Goal: Task Accomplishment & Management: Use online tool/utility

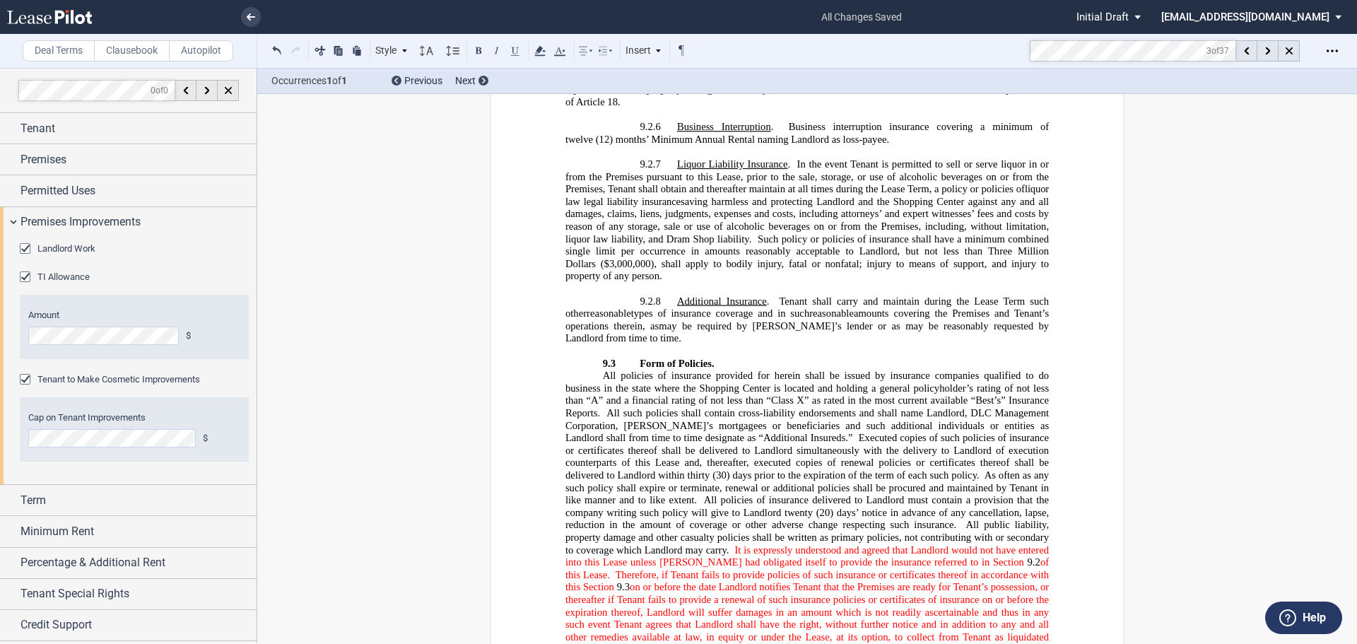
scroll to position [8596, 0]
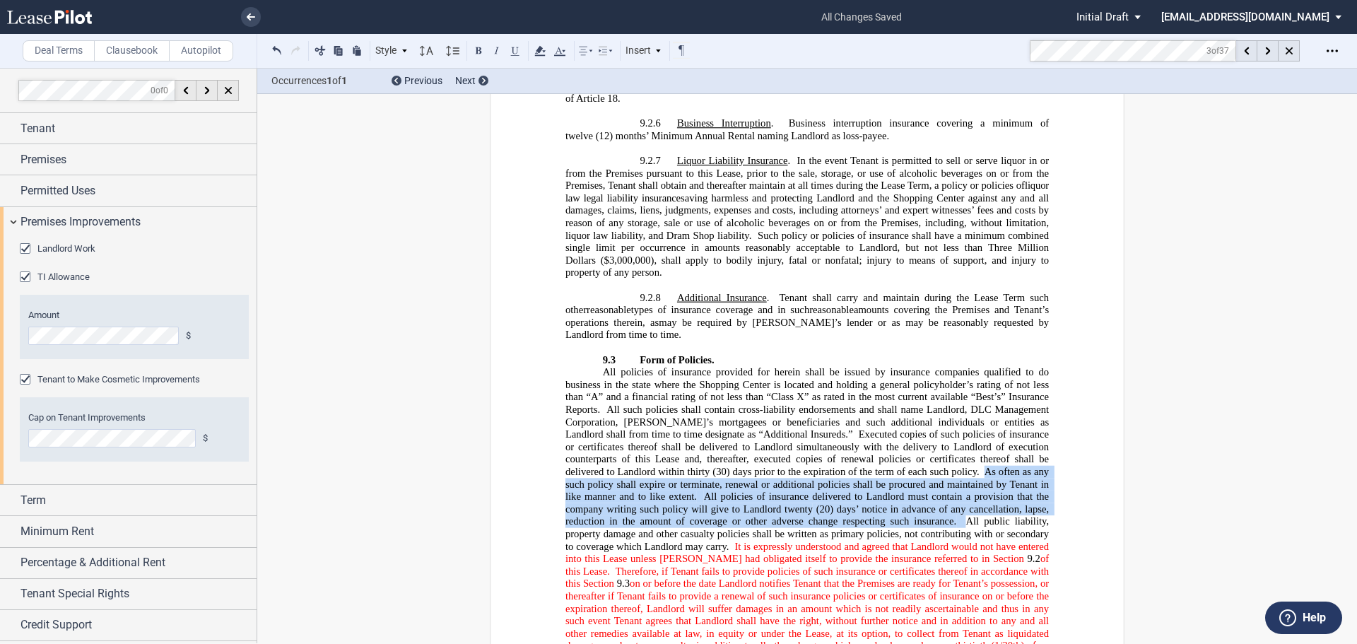
drag, startPoint x: 903, startPoint y: 358, endPoint x: 845, endPoint y: 411, distance: 78.6
click at [845, 411] on span "All policies of insurance provided for herein shall be issued by insurance comp…" at bounding box center [809, 527] width 486 height 323
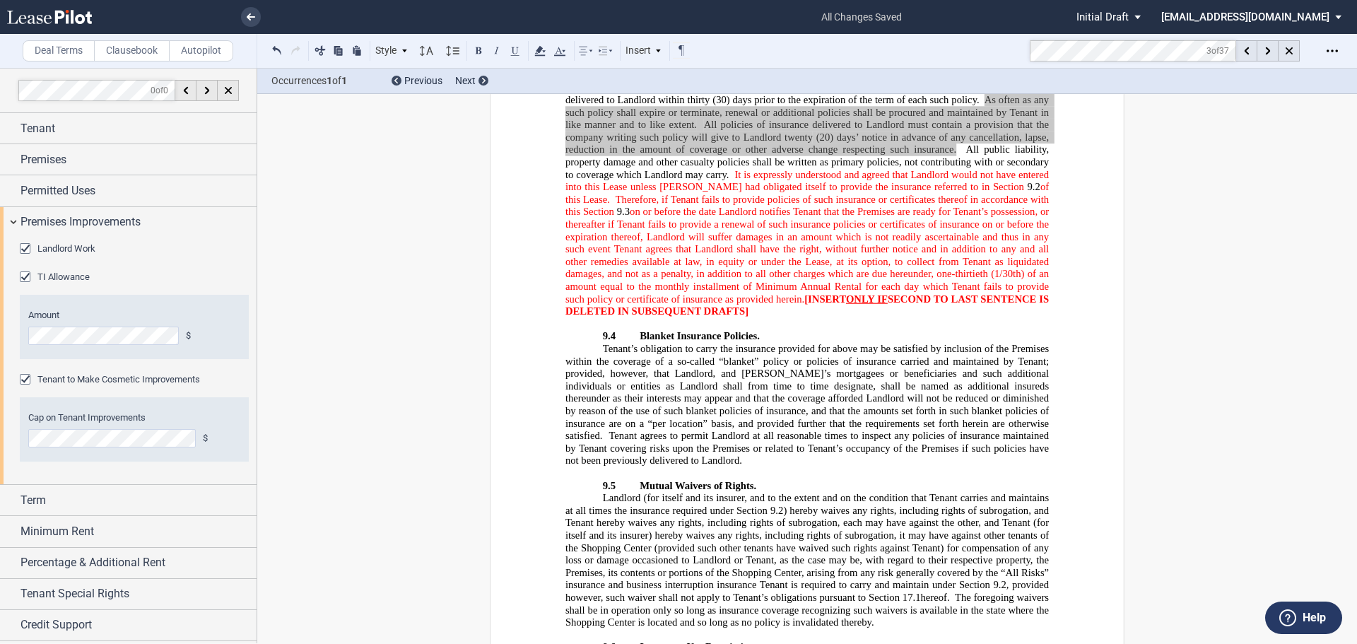
scroll to position [9129, 0]
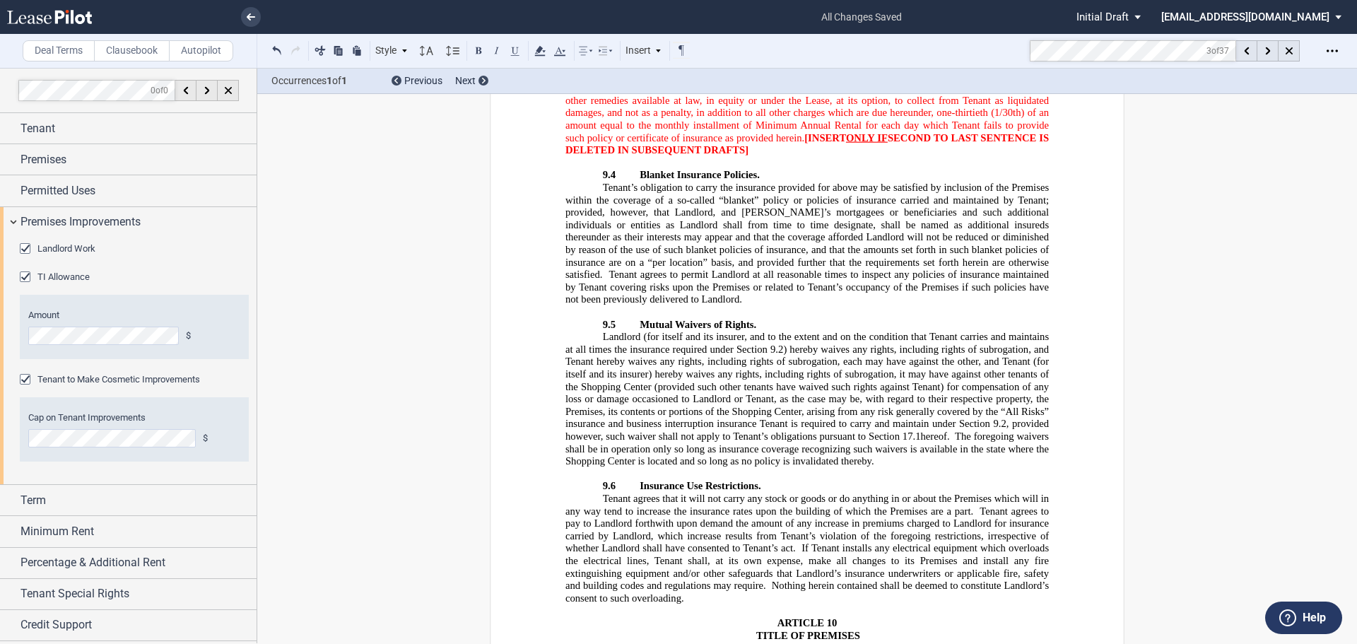
click at [672, 344] on span ") hereby waives any rights, including rights of subrogation, and Tenant hereby …" at bounding box center [809, 387] width 486 height 86
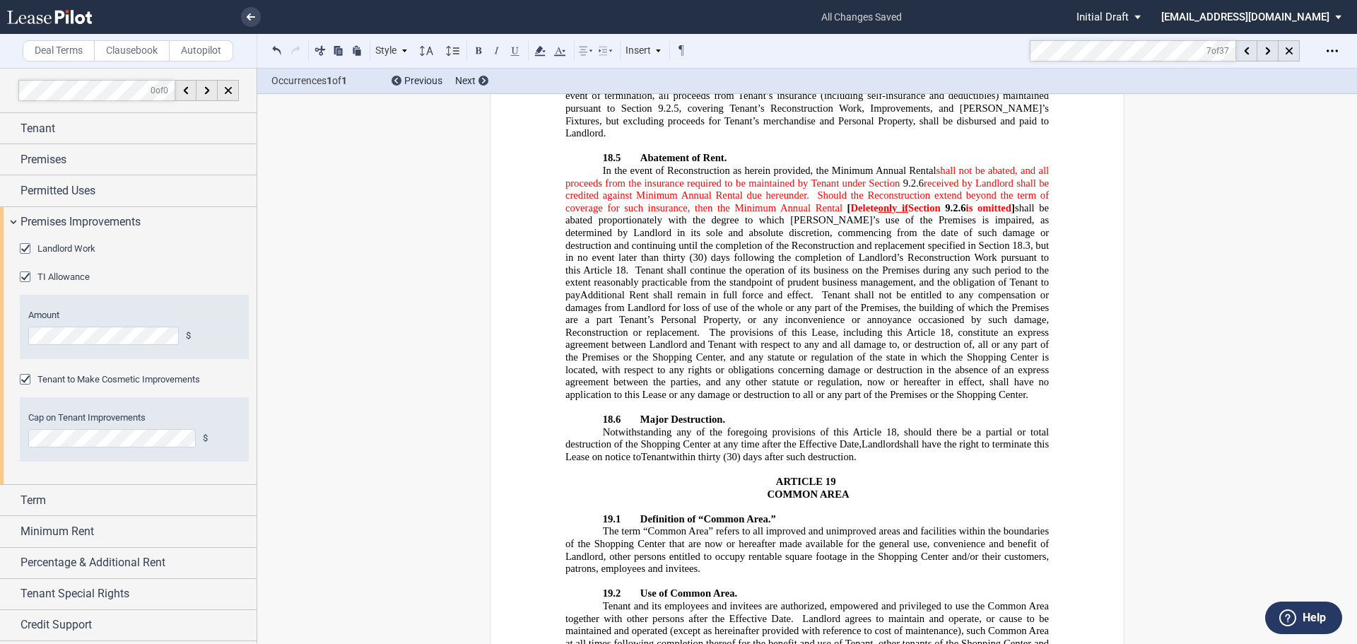
scroll to position [15700, 0]
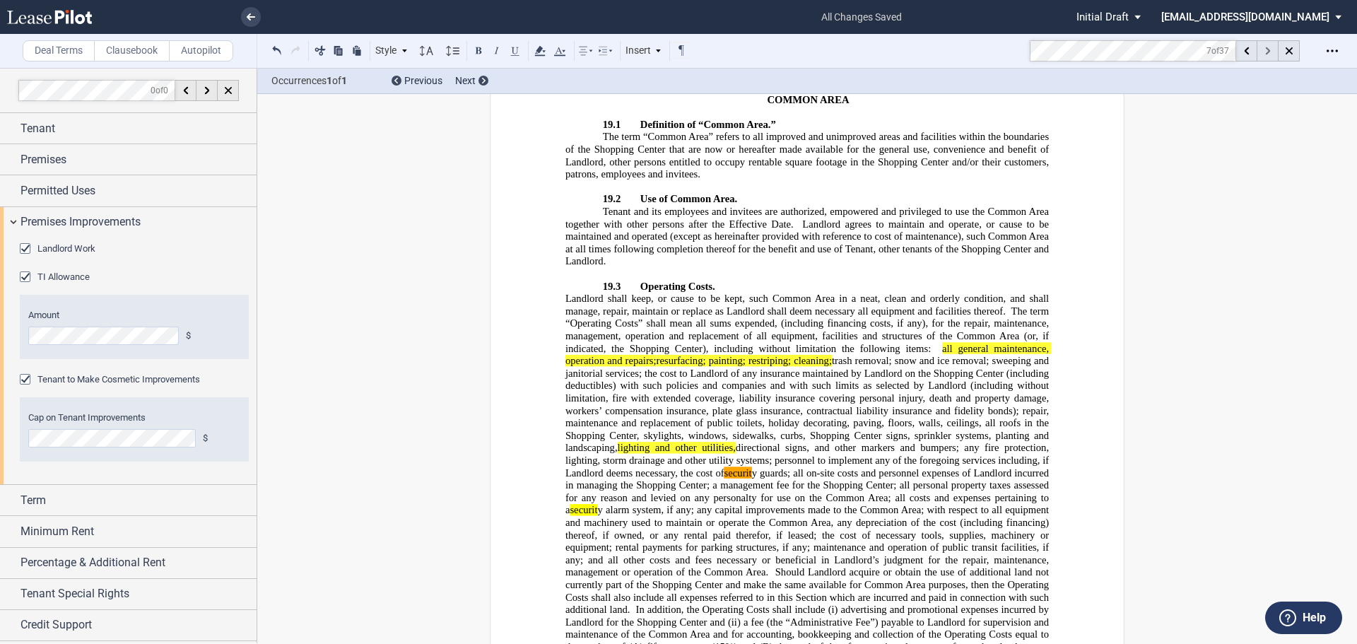
click at [1267, 49] on icon at bounding box center [1268, 51] width 5 height 8
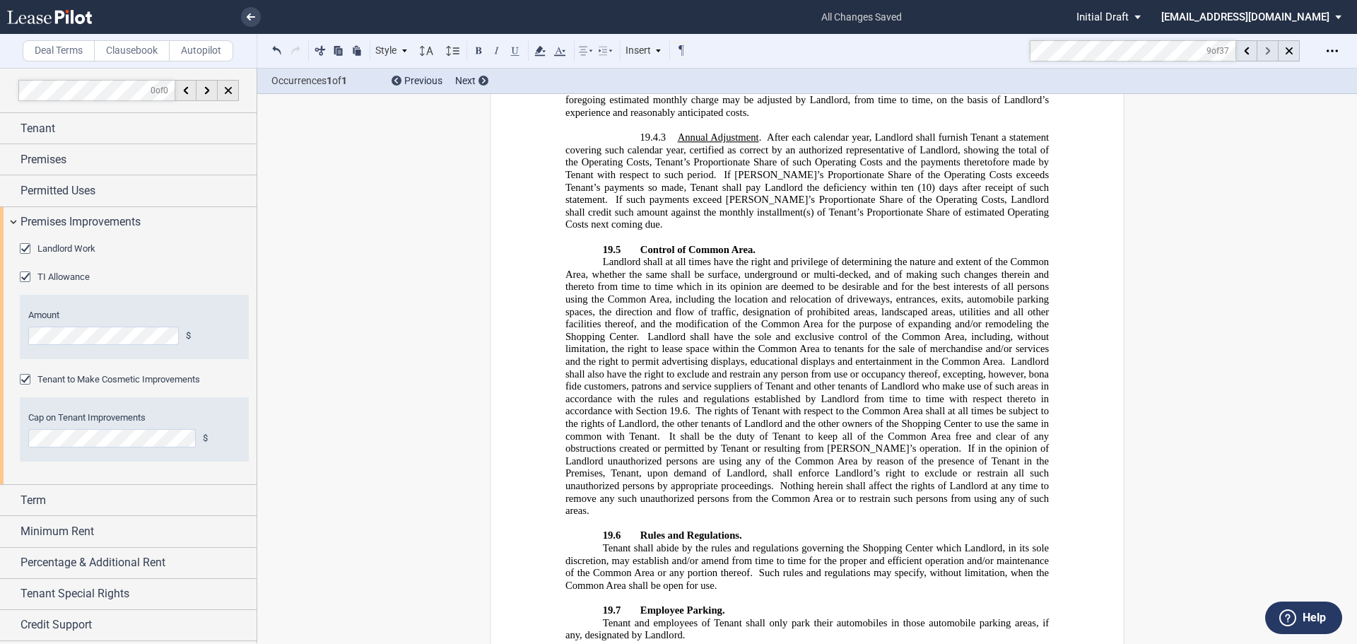
click at [1267, 49] on icon at bounding box center [1268, 51] width 5 height 8
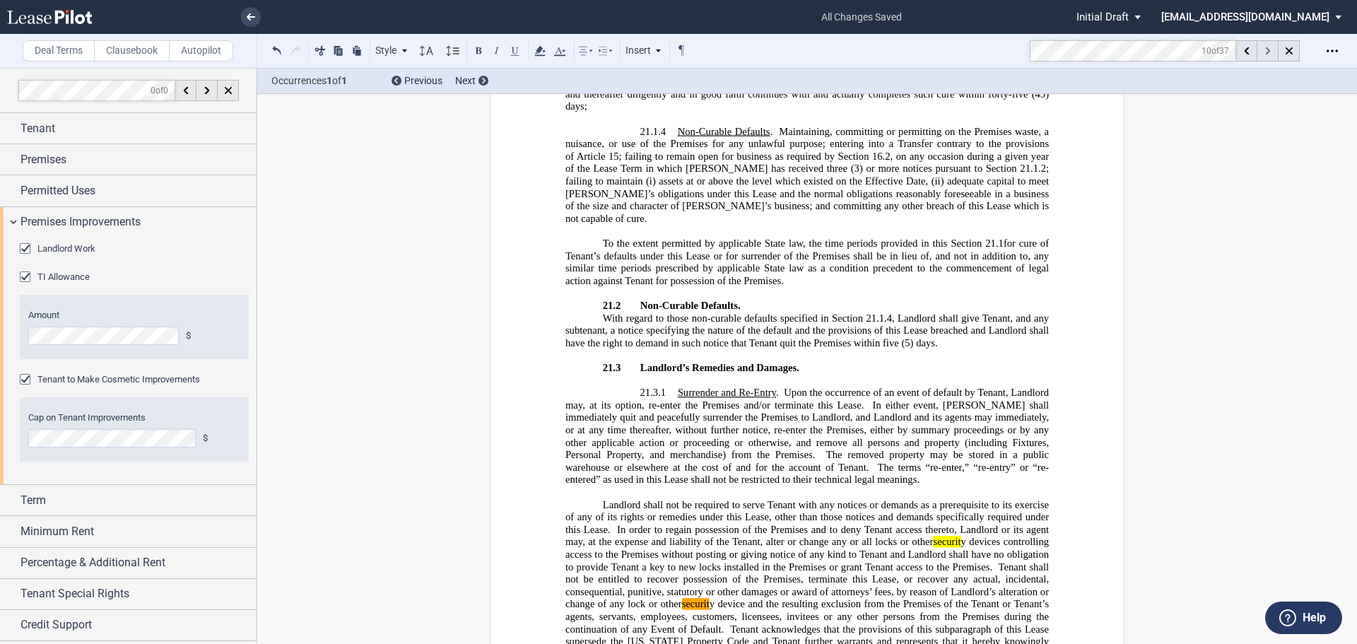
click at [1267, 49] on icon at bounding box center [1268, 51] width 5 height 8
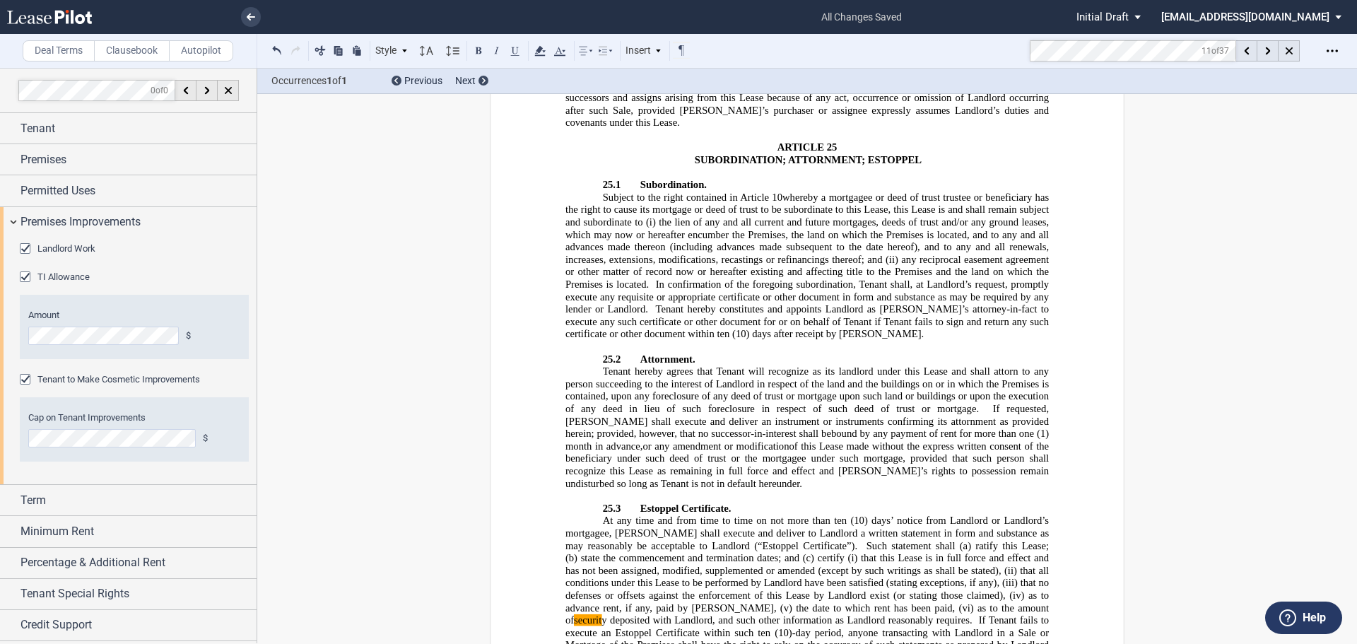
scroll to position [21461, 0]
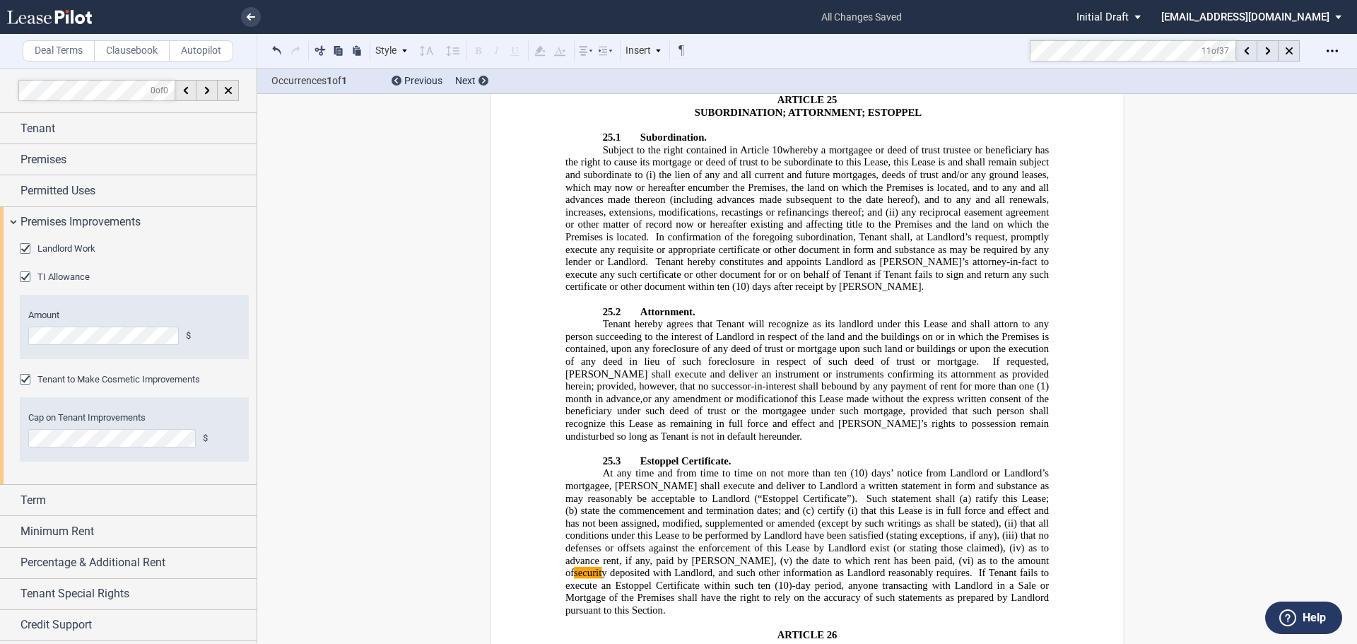
click at [983, 37] on md-toolbar "Deal Terms Clausebook Autopilot Style ARTICLE 1 1.1 Section (Article 1) 2.1 Sec…" at bounding box center [678, 51] width 1357 height 35
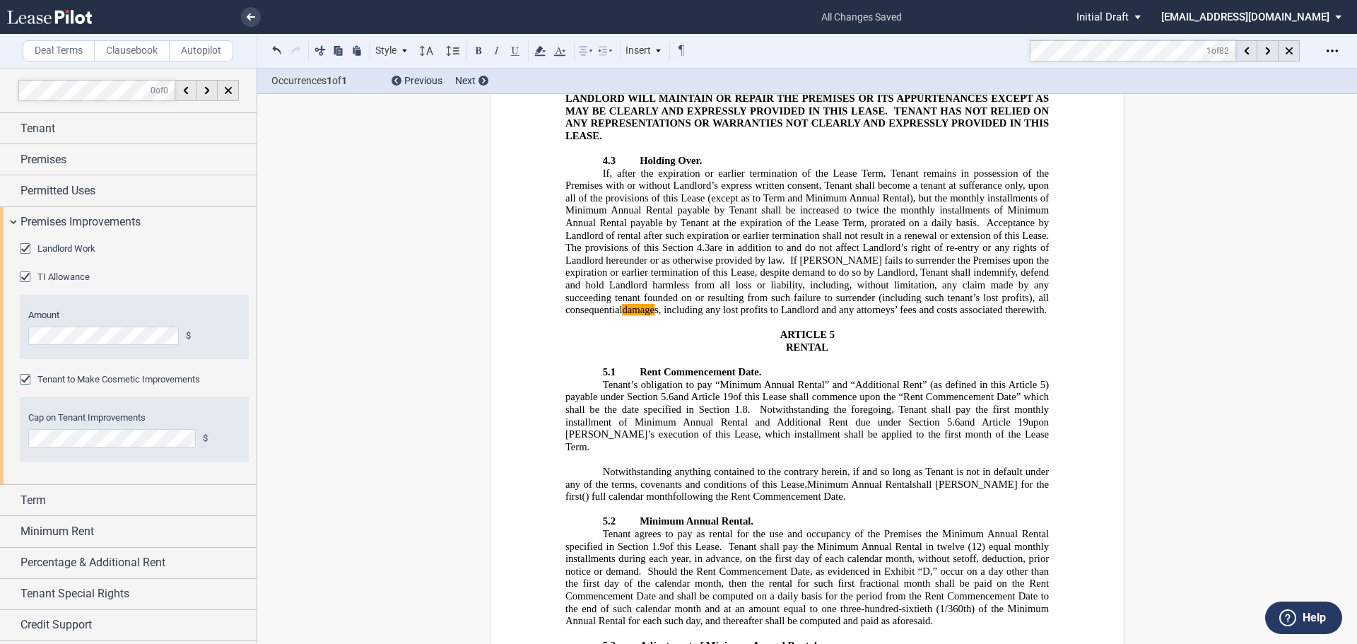
scroll to position [3122, 0]
click at [996, 39] on md-toolbar "Deal Terms Clausebook Autopilot Style ARTICLE 1 1.1 Section (Article 1) 2.1 Sec…" at bounding box center [678, 51] width 1357 height 35
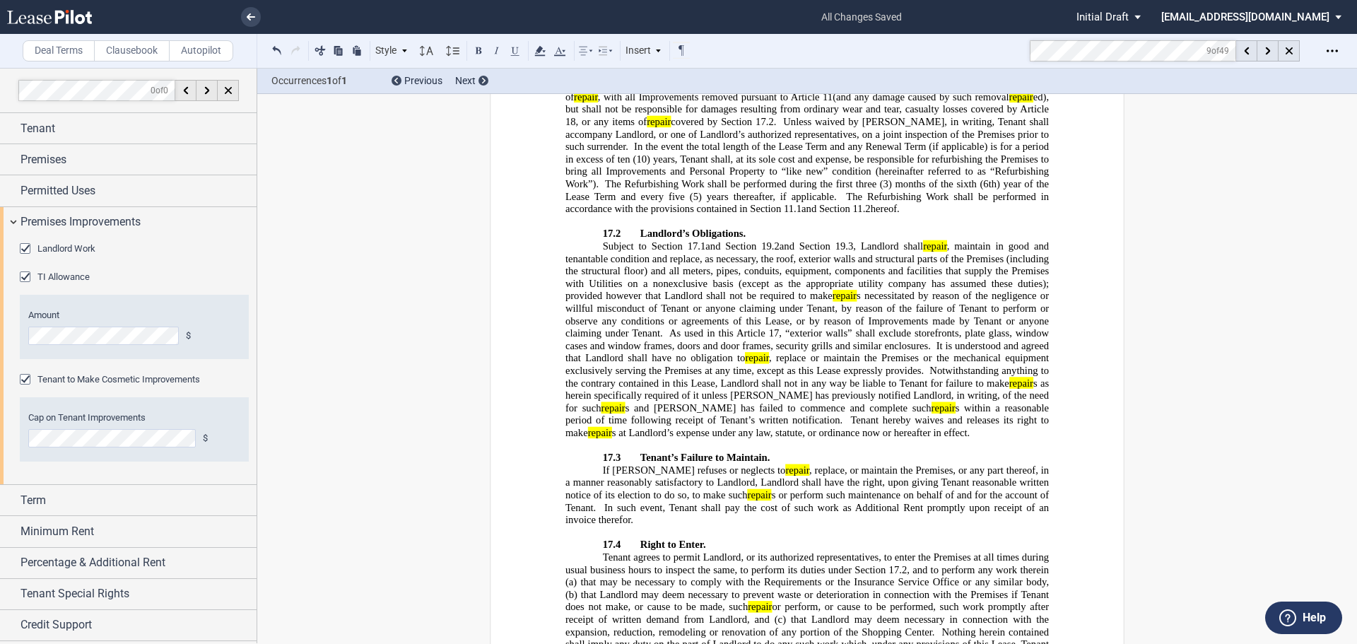
scroll to position [13862, 0]
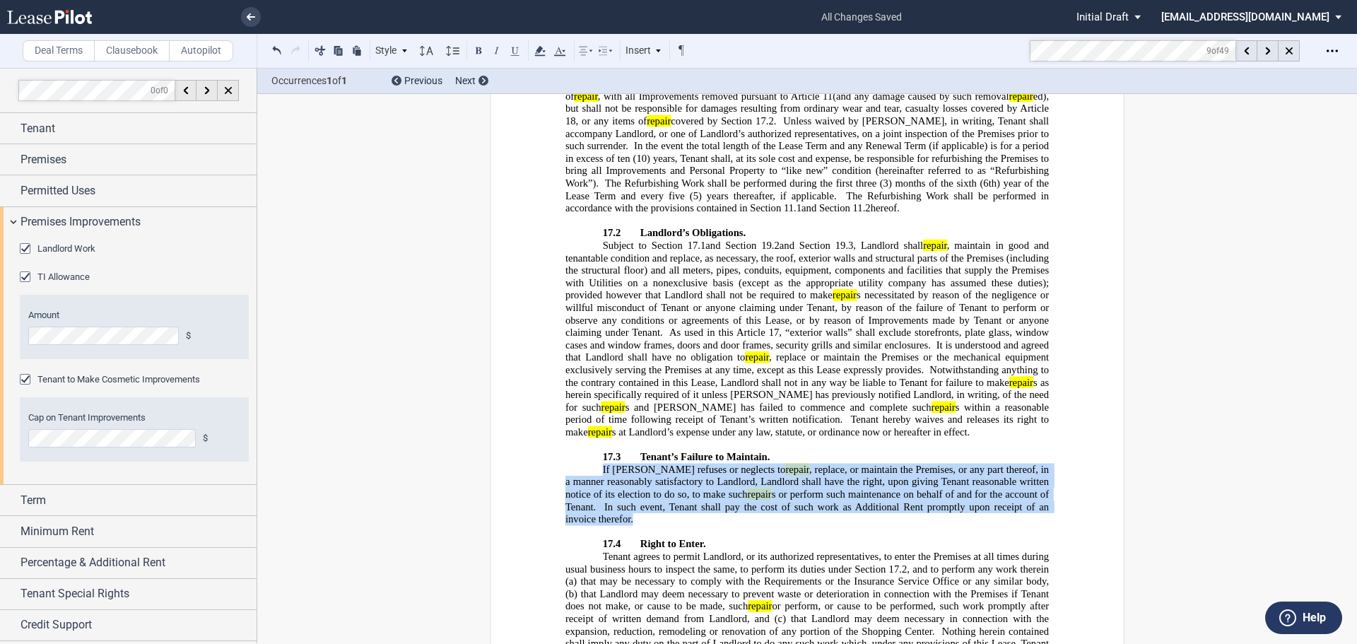
drag, startPoint x: 615, startPoint y: 385, endPoint x: 601, endPoint y: 331, distance: 55.6
click at [601, 464] on p "If Tenant refuses or neglects to repair , replace, or maintain the Premises, or…" at bounding box center [808, 495] width 484 height 62
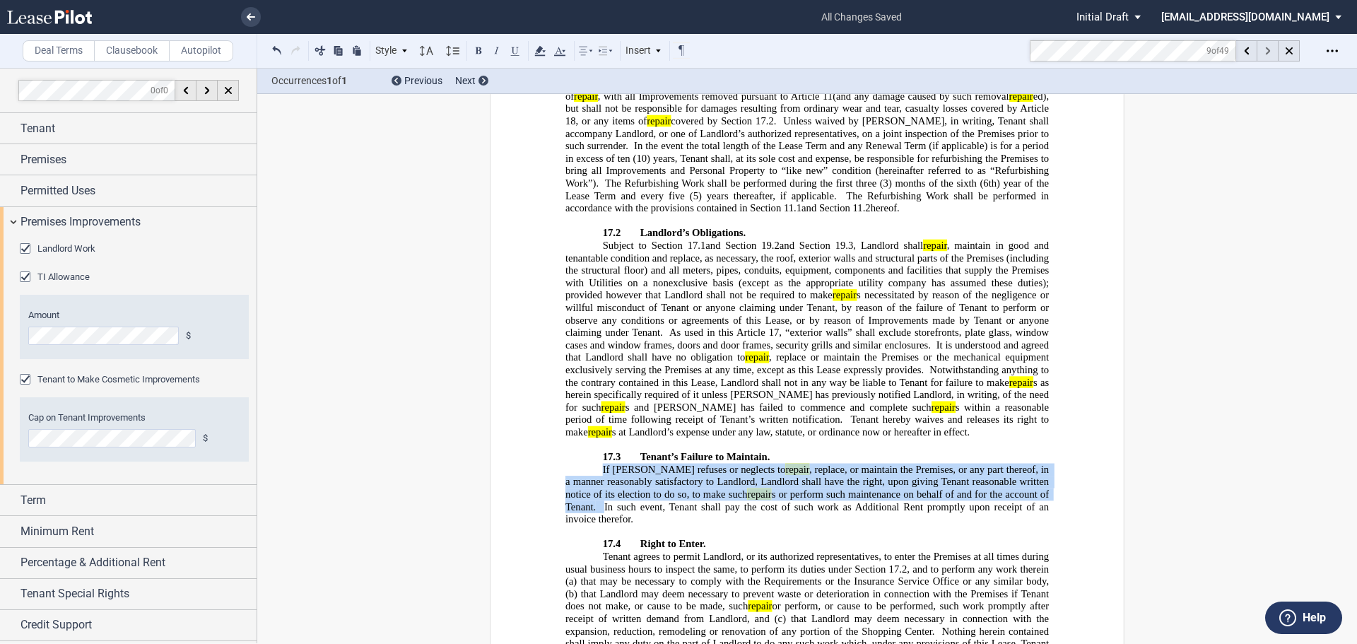
click at [1265, 49] on div at bounding box center [1268, 50] width 21 height 21
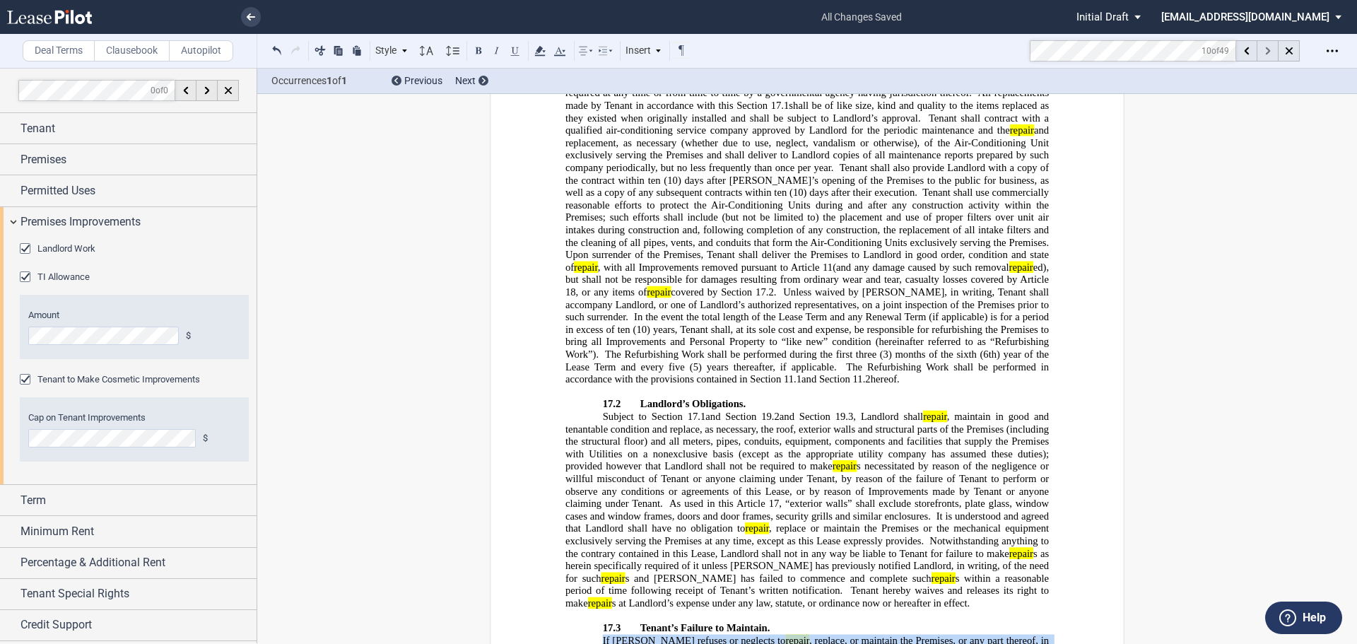
click at [1265, 49] on div at bounding box center [1268, 50] width 21 height 21
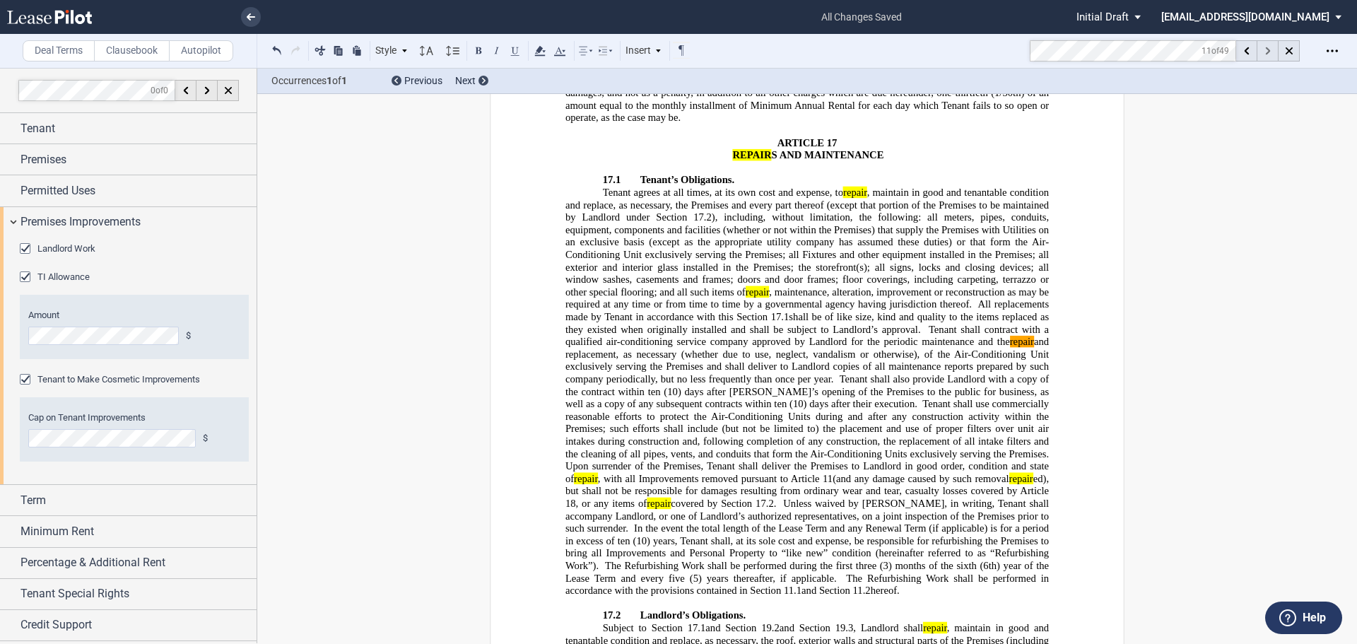
click at [1265, 49] on div at bounding box center [1268, 50] width 21 height 21
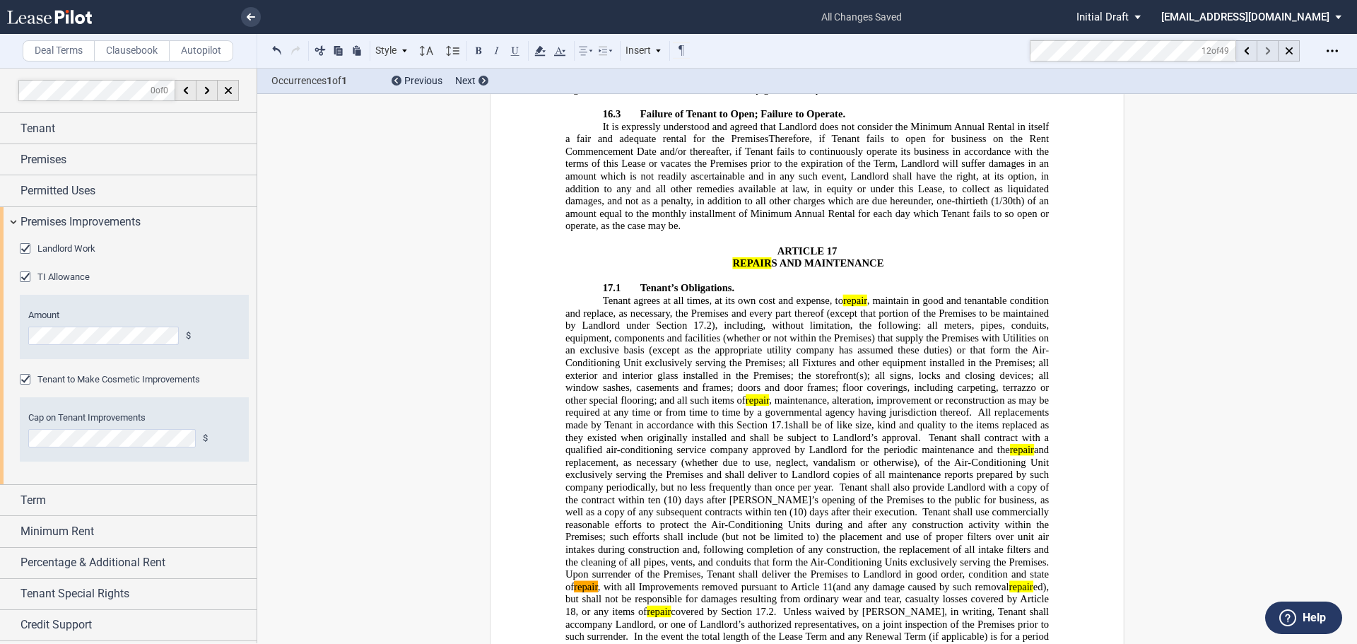
scroll to position [13373, 0]
click at [1265, 49] on div at bounding box center [1268, 50] width 21 height 21
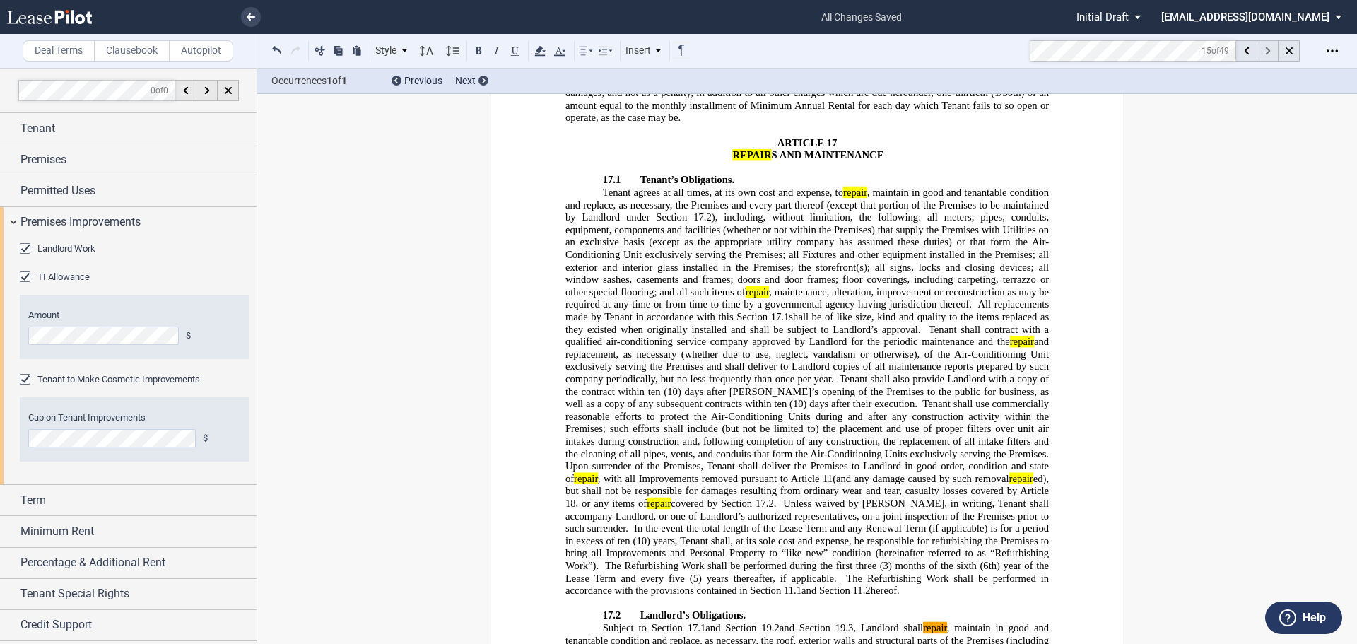
click at [1265, 49] on div at bounding box center [1268, 50] width 21 height 21
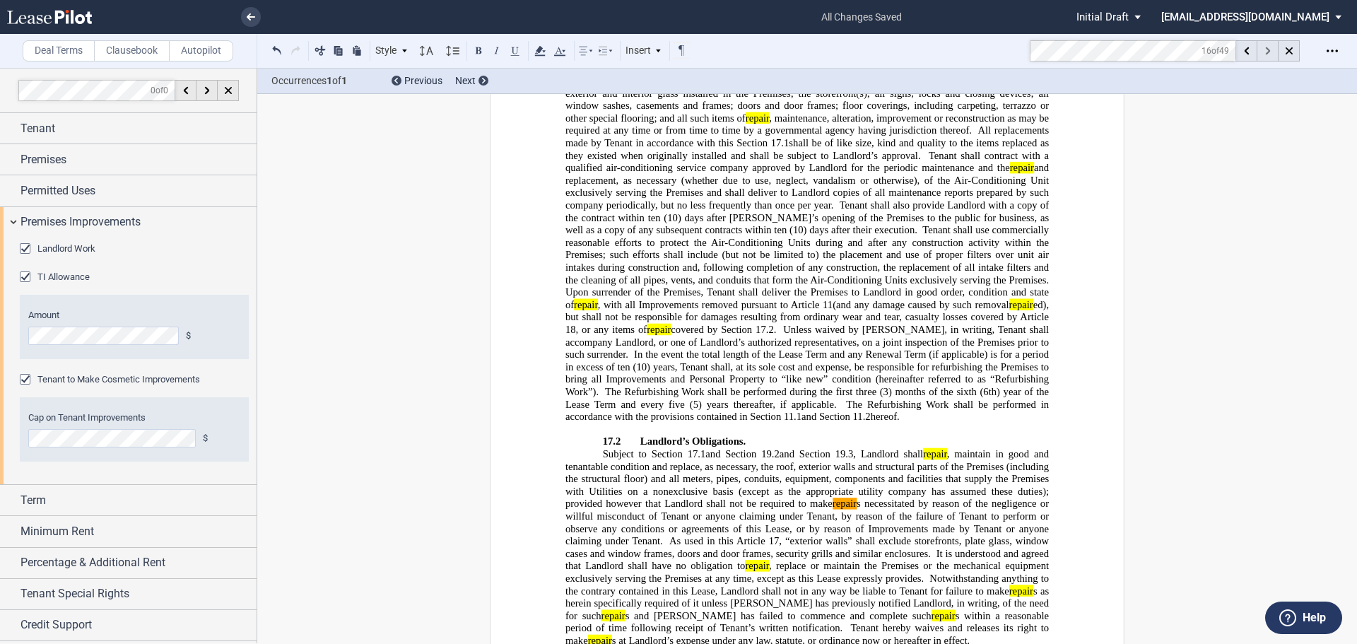
scroll to position [13659, 0]
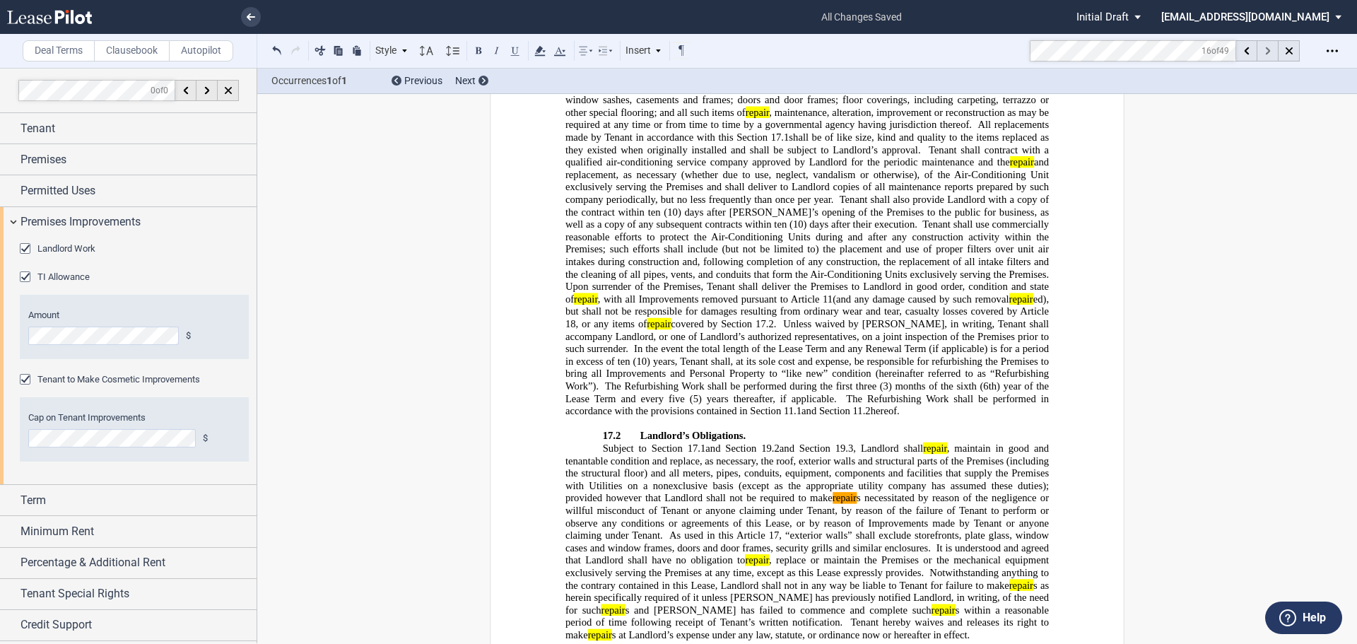
click at [1265, 49] on div at bounding box center [1268, 50] width 21 height 21
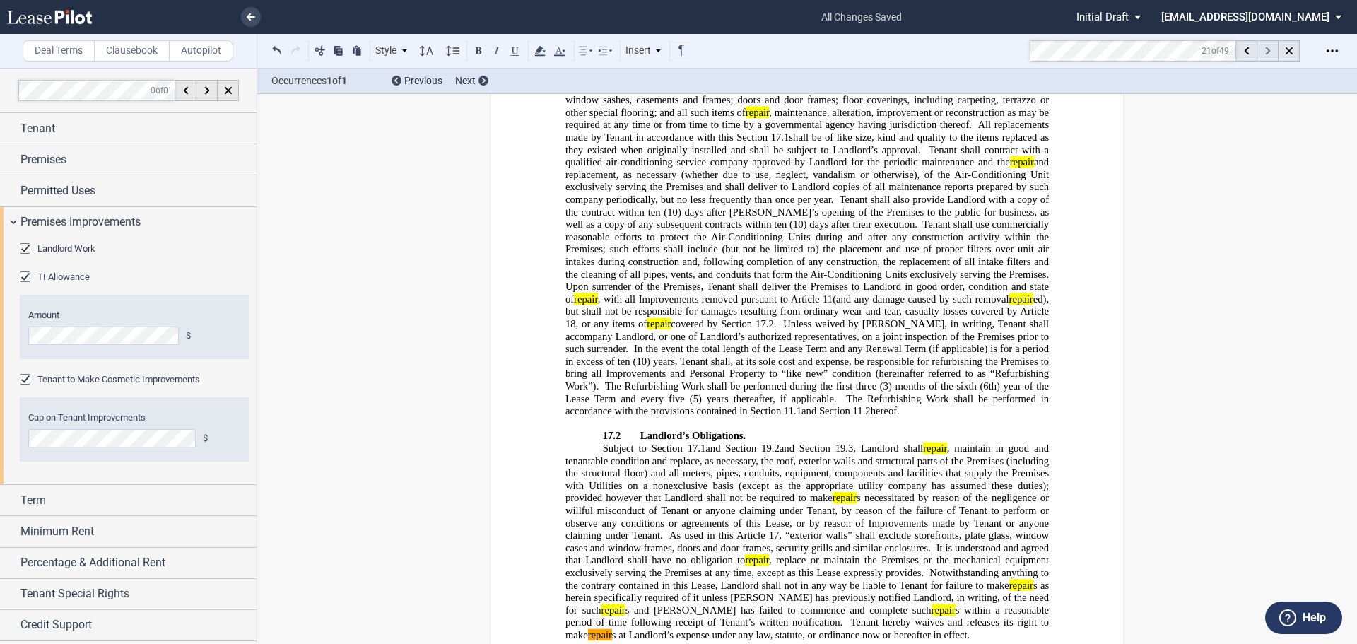
click at [1265, 49] on div at bounding box center [1268, 50] width 21 height 21
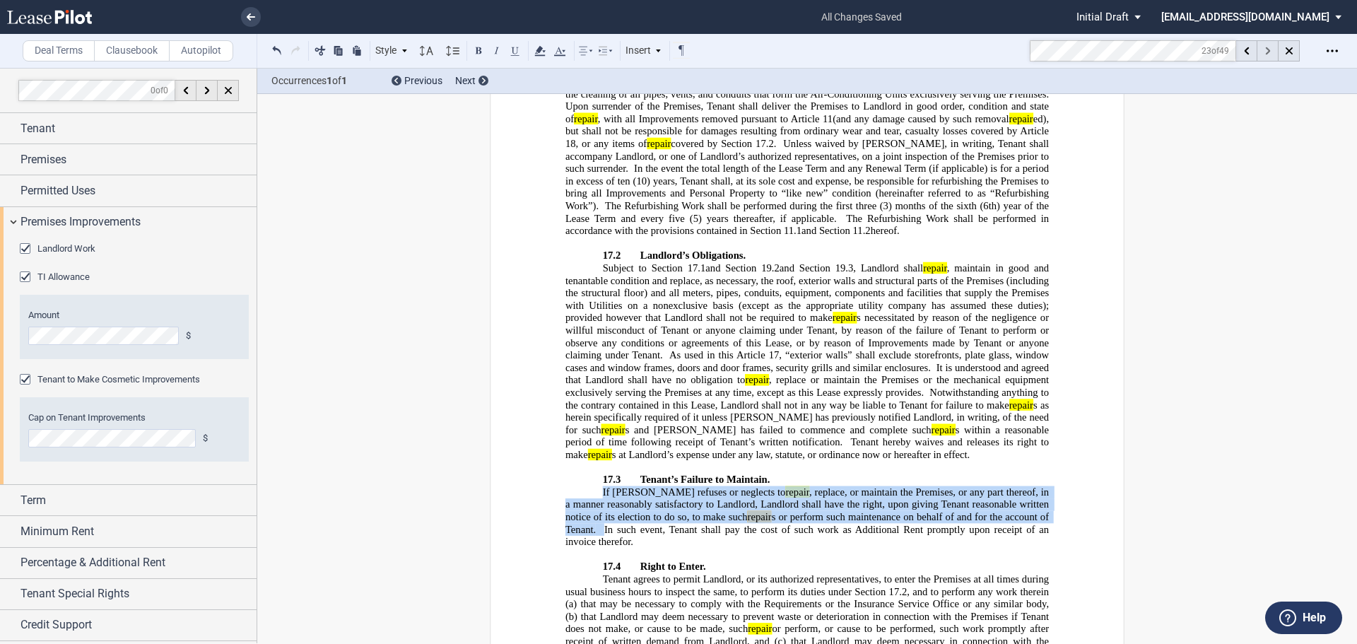
scroll to position [13908, 0]
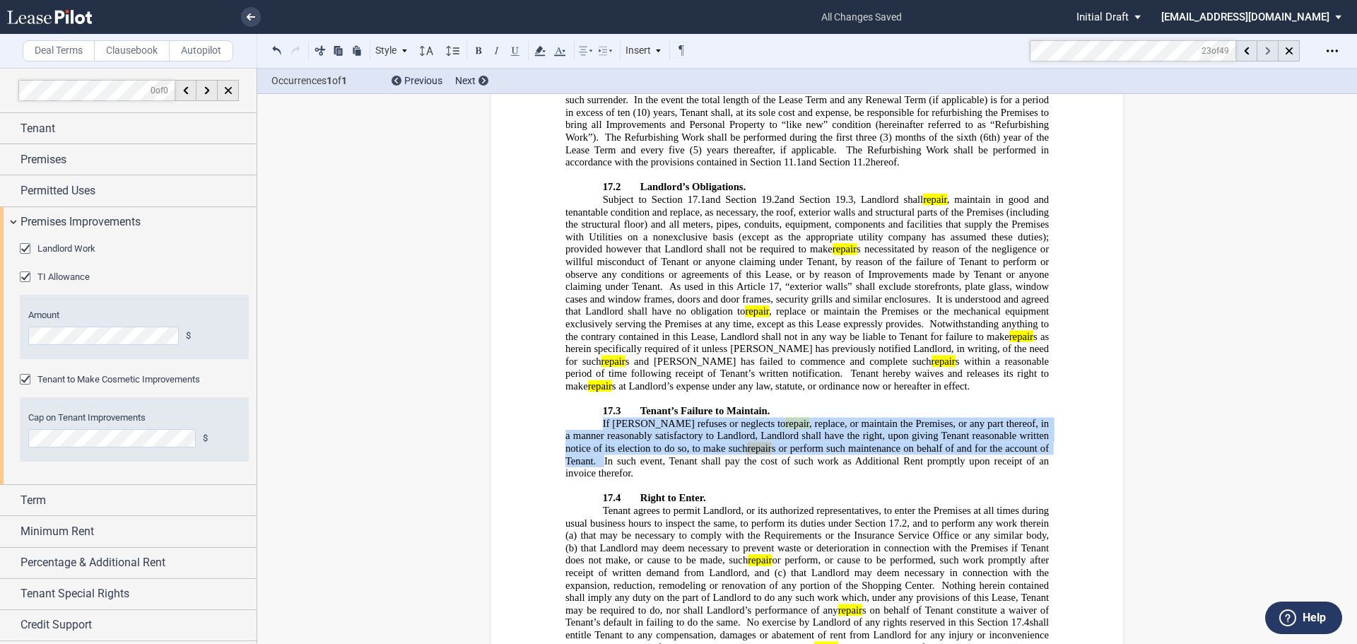
click at [1265, 49] on div at bounding box center [1268, 50] width 21 height 21
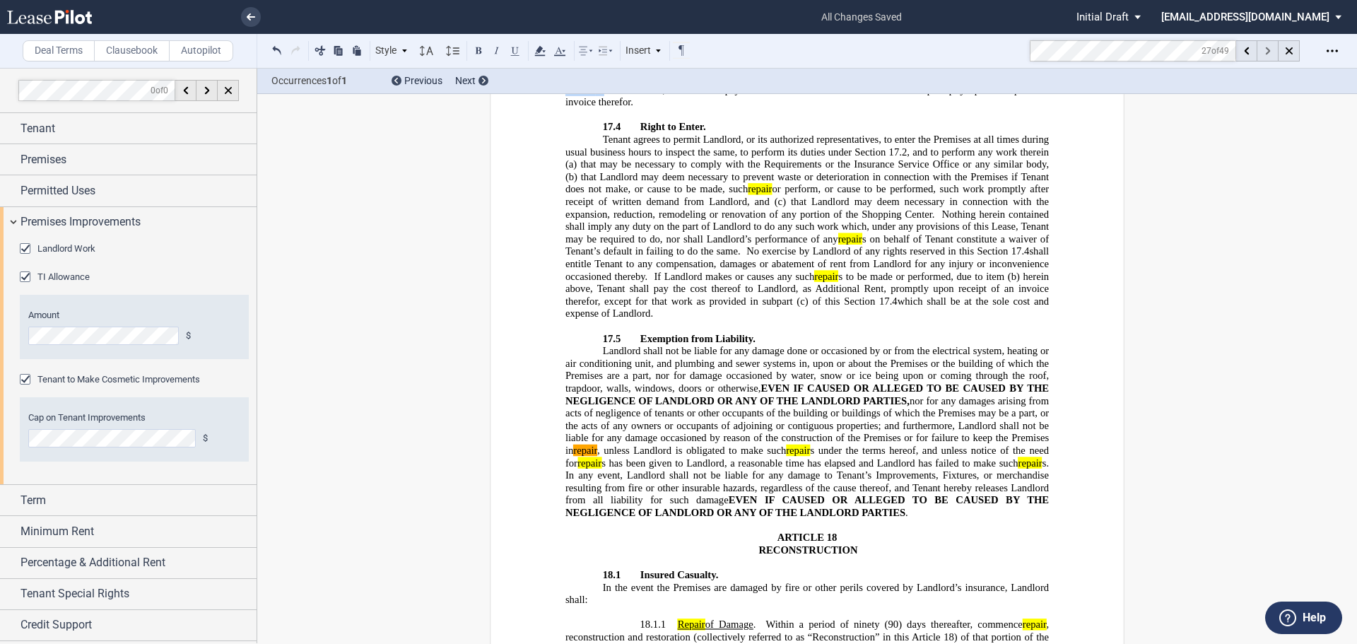
scroll to position [14281, 0]
click at [1265, 49] on div at bounding box center [1268, 50] width 21 height 21
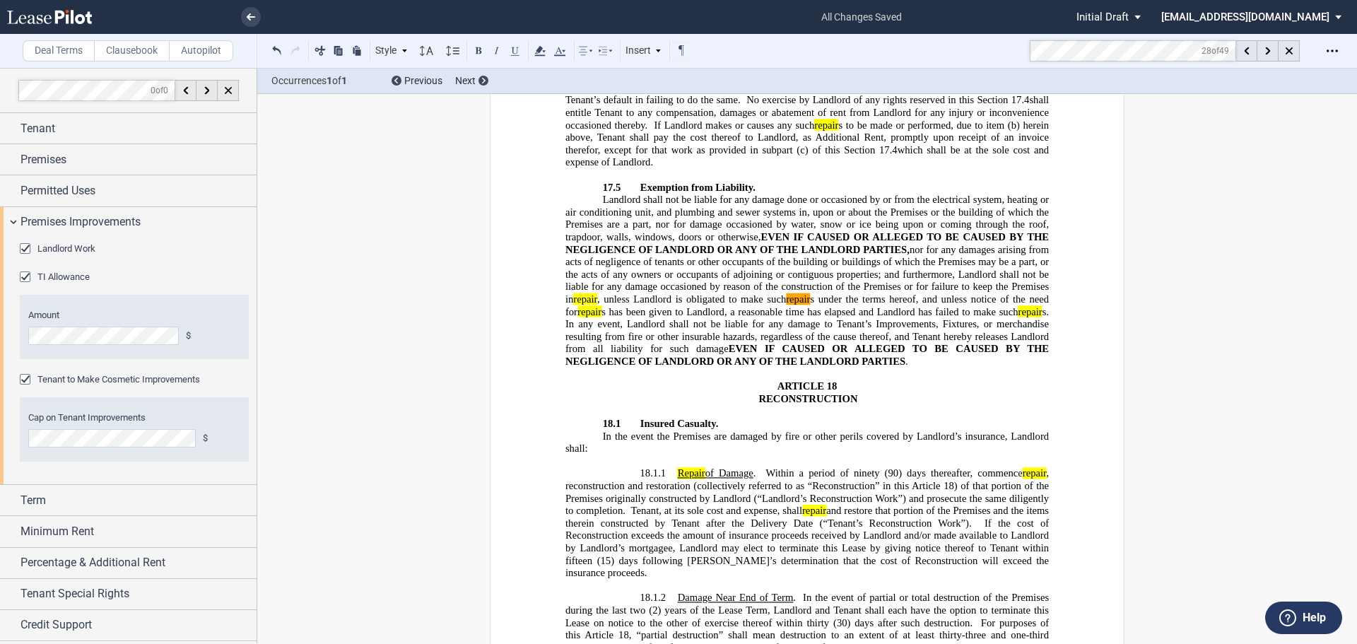
scroll to position [14435, 0]
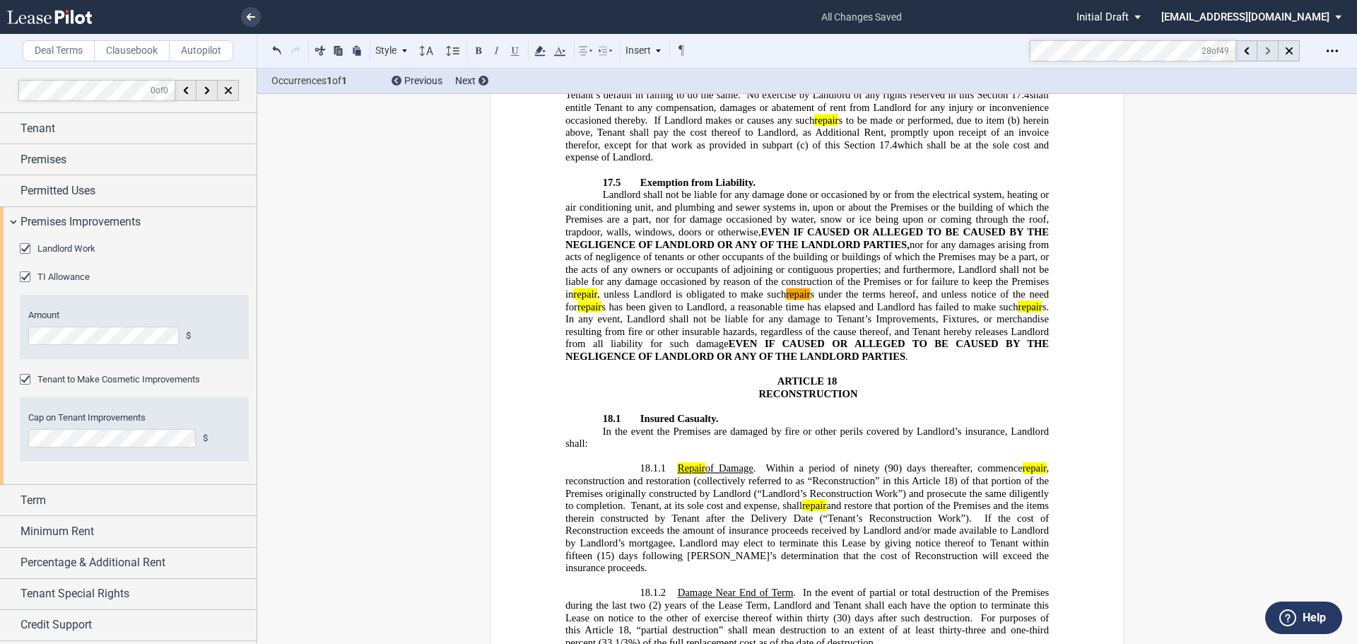
click at [1268, 52] on icon at bounding box center [1268, 51] width 5 height 8
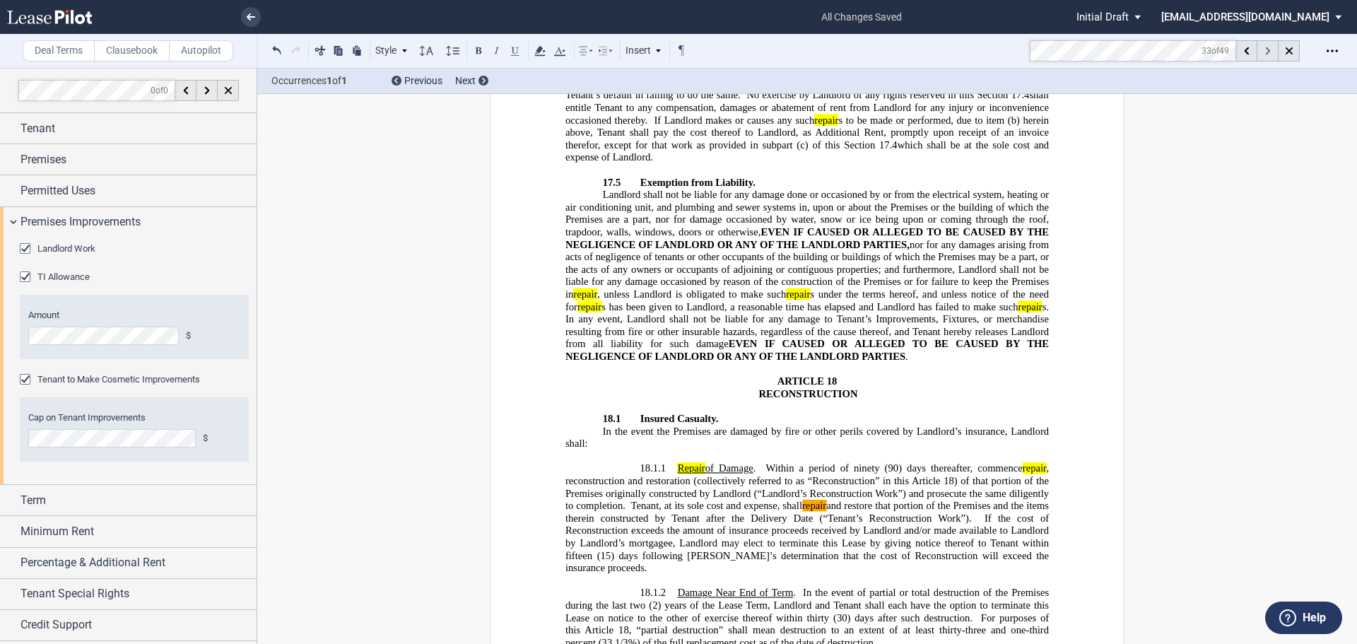
click at [1268, 52] on icon at bounding box center [1268, 51] width 5 height 8
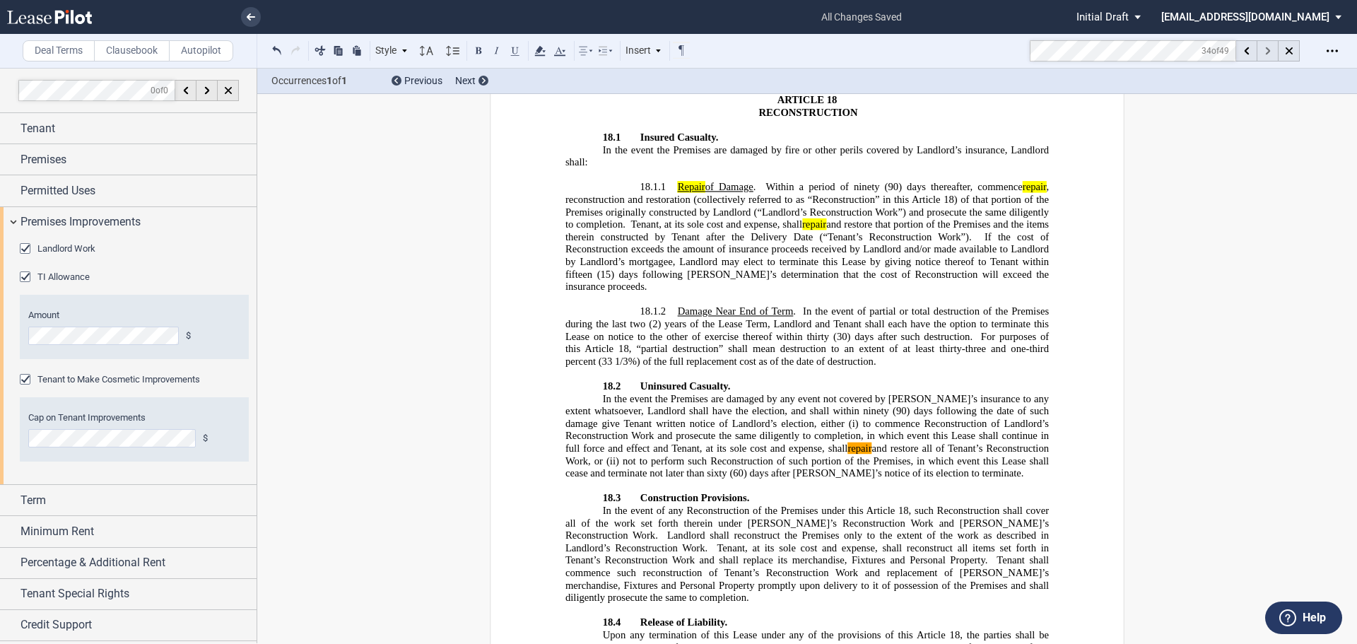
click at [1268, 52] on icon at bounding box center [1268, 51] width 5 height 8
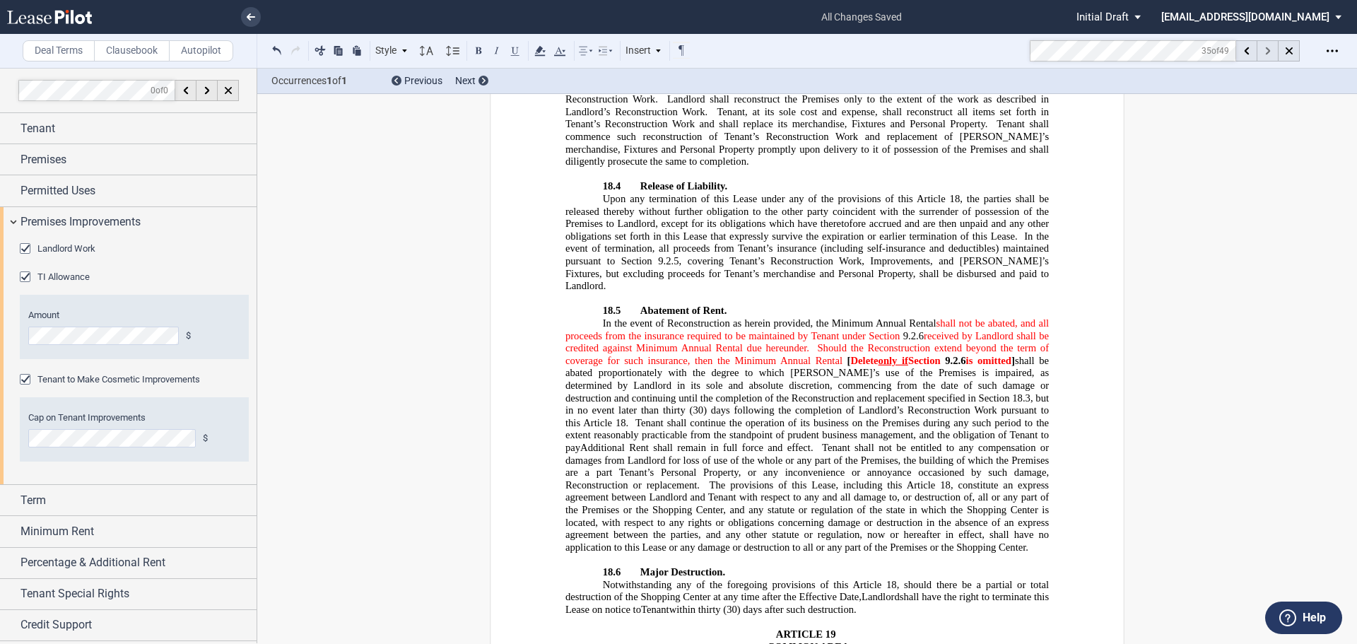
scroll to position [15538, 0]
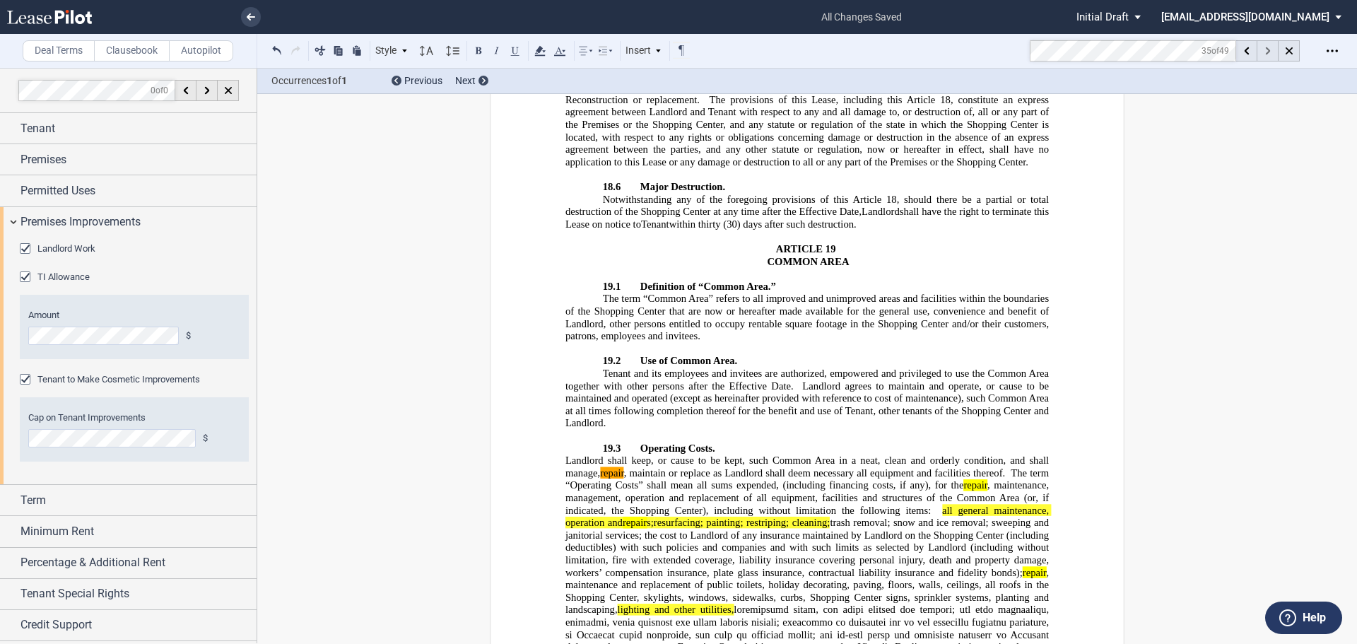
click at [1268, 52] on icon at bounding box center [1268, 51] width 5 height 8
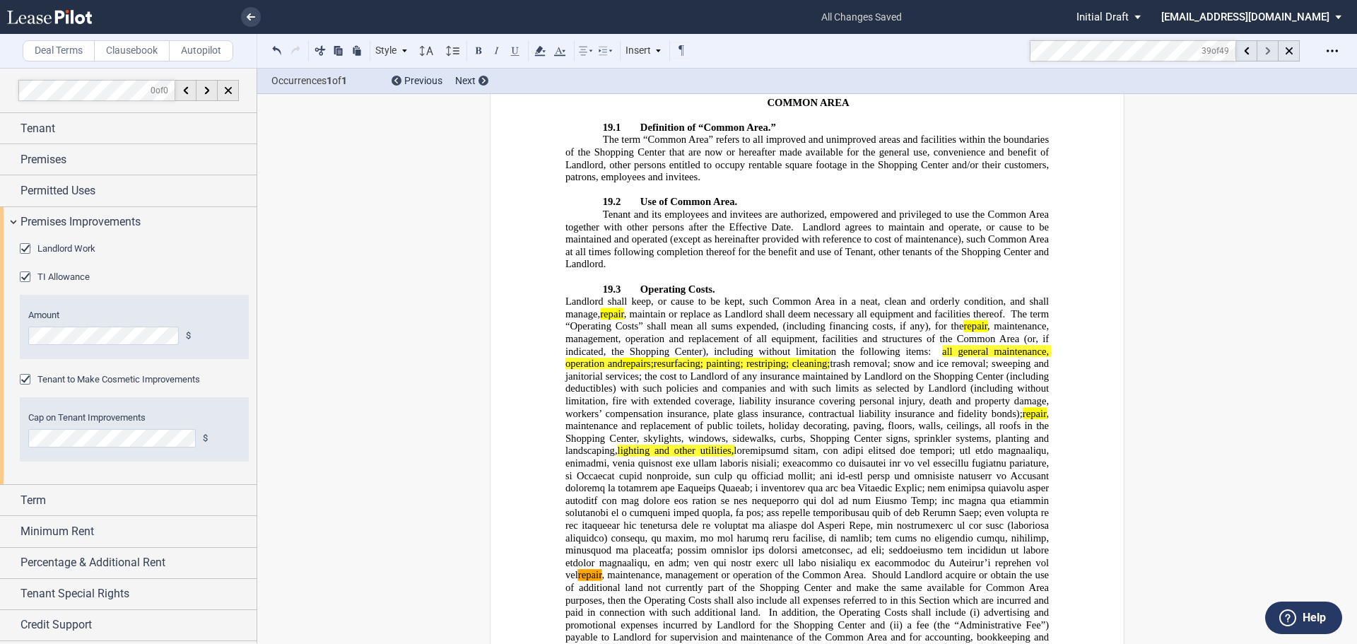
click at [1268, 52] on icon at bounding box center [1268, 51] width 5 height 8
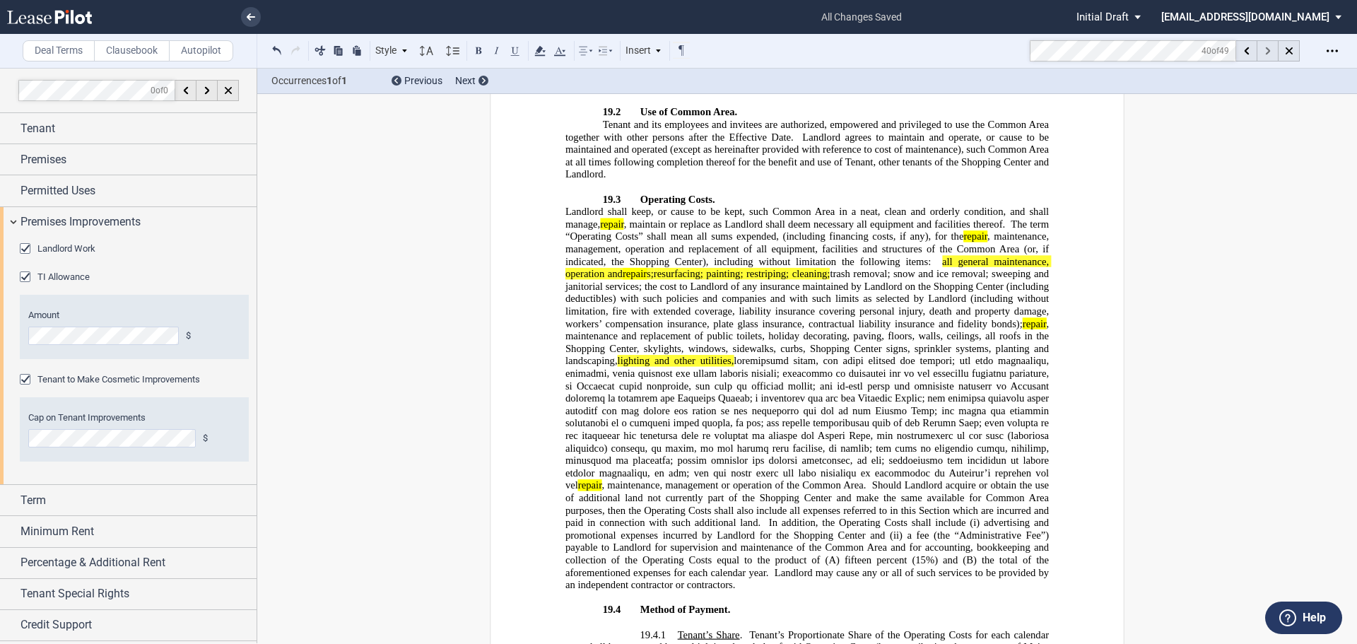
click at [1268, 52] on icon at bounding box center [1268, 51] width 5 height 8
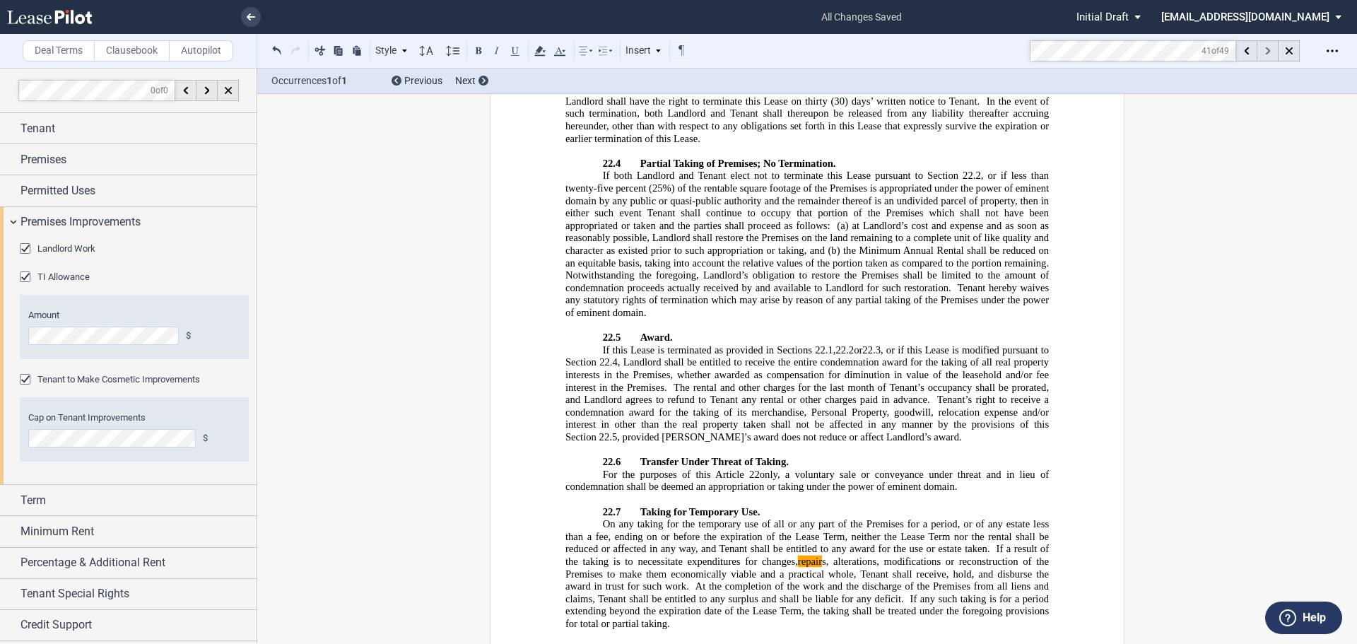
scroll to position [20578, 0]
click at [1249, 53] on icon at bounding box center [1246, 51] width 5 height 8
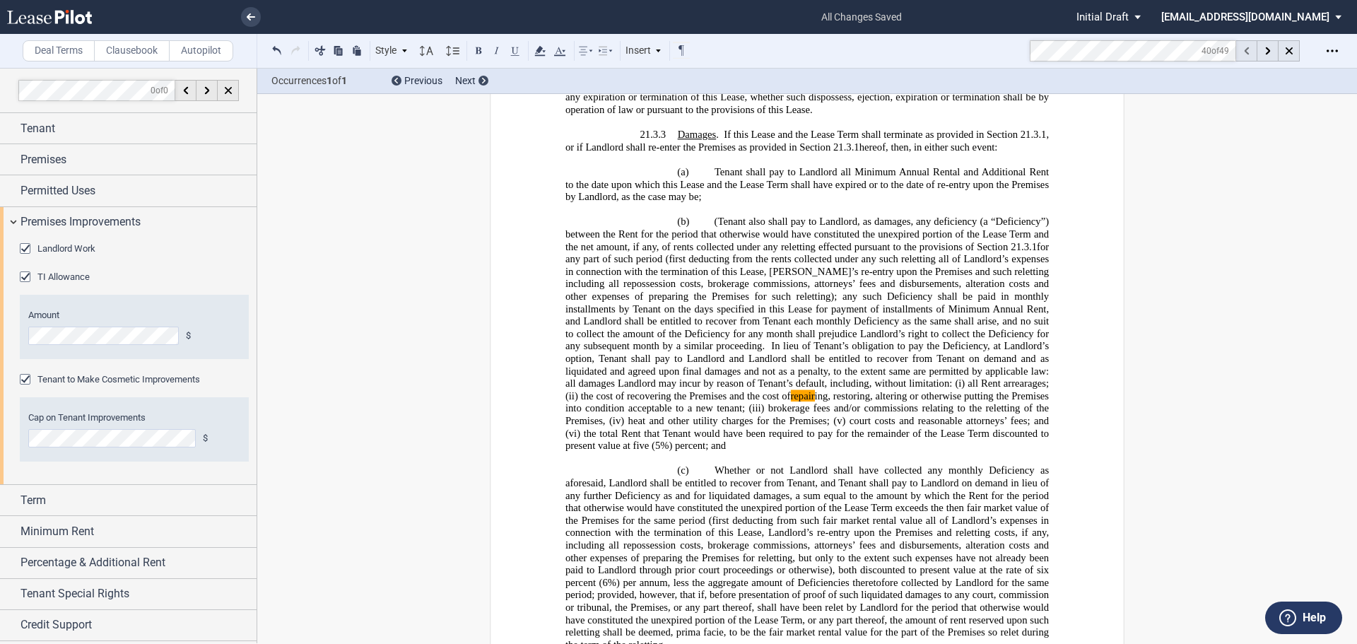
scroll to position [18574, 0]
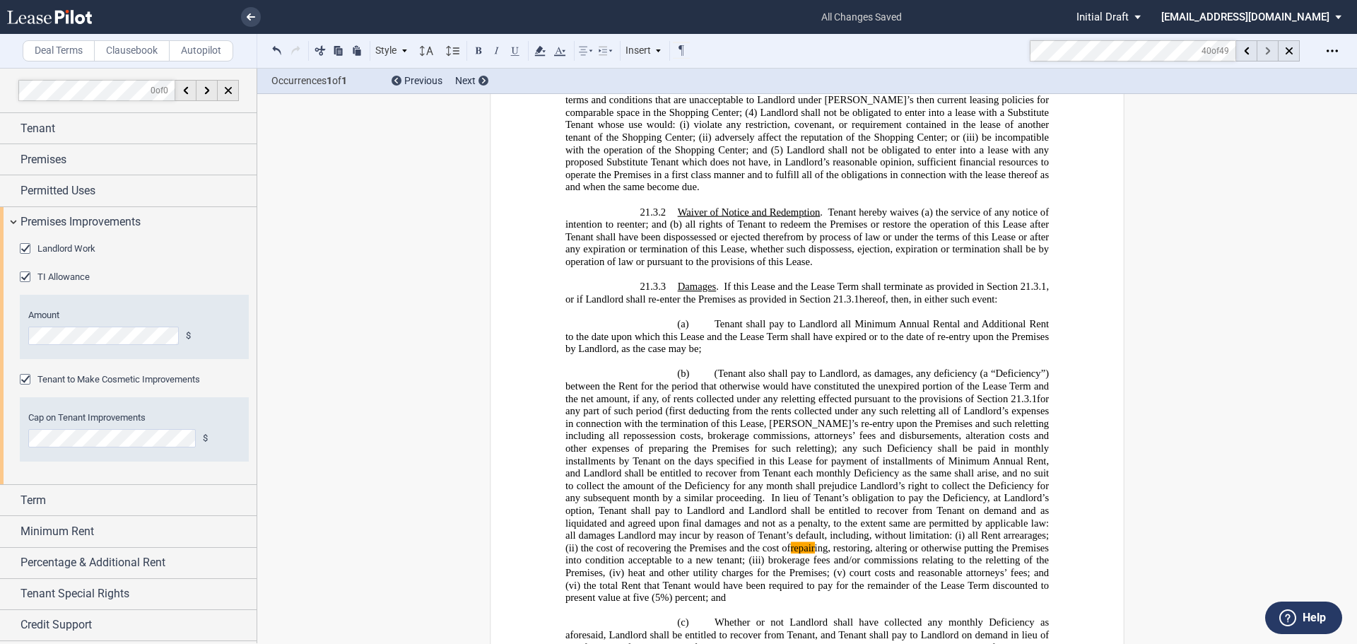
click at [1270, 49] on icon at bounding box center [1268, 51] width 5 height 8
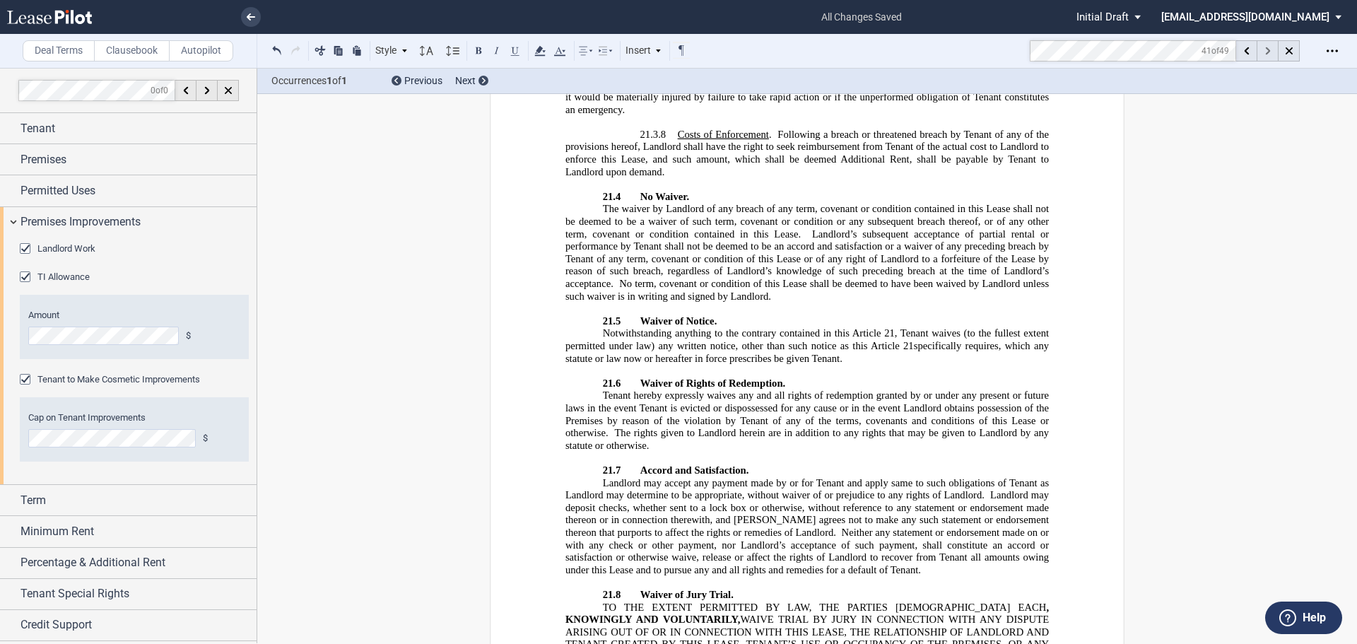
click at [1270, 49] on icon at bounding box center [1268, 51] width 5 height 8
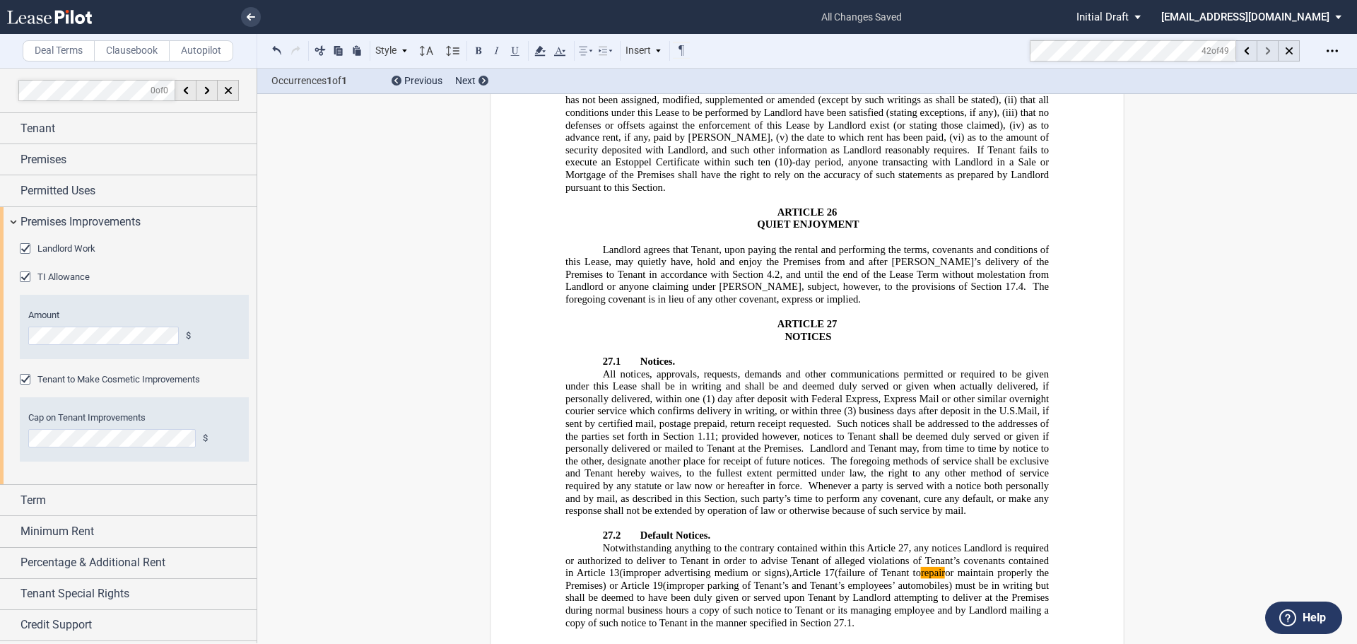
scroll to position [21896, 0]
click at [1270, 49] on icon at bounding box center [1268, 51] width 5 height 8
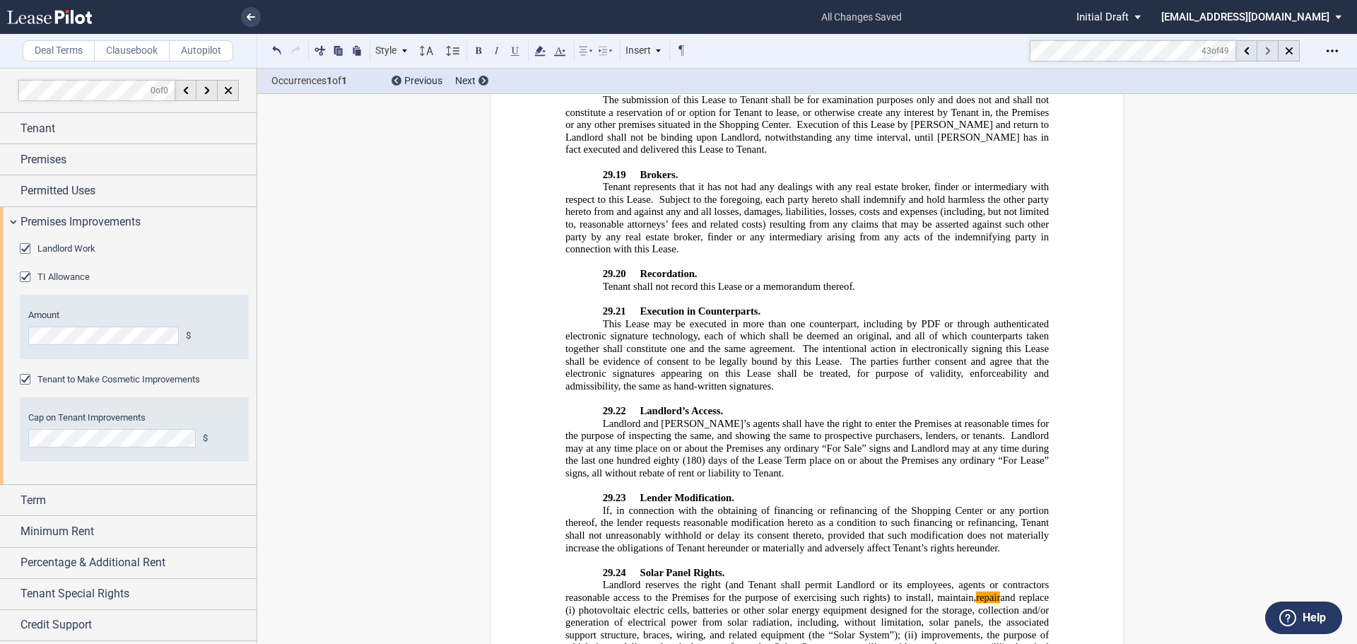
scroll to position [24709, 0]
click at [1270, 49] on icon at bounding box center [1268, 51] width 5 height 8
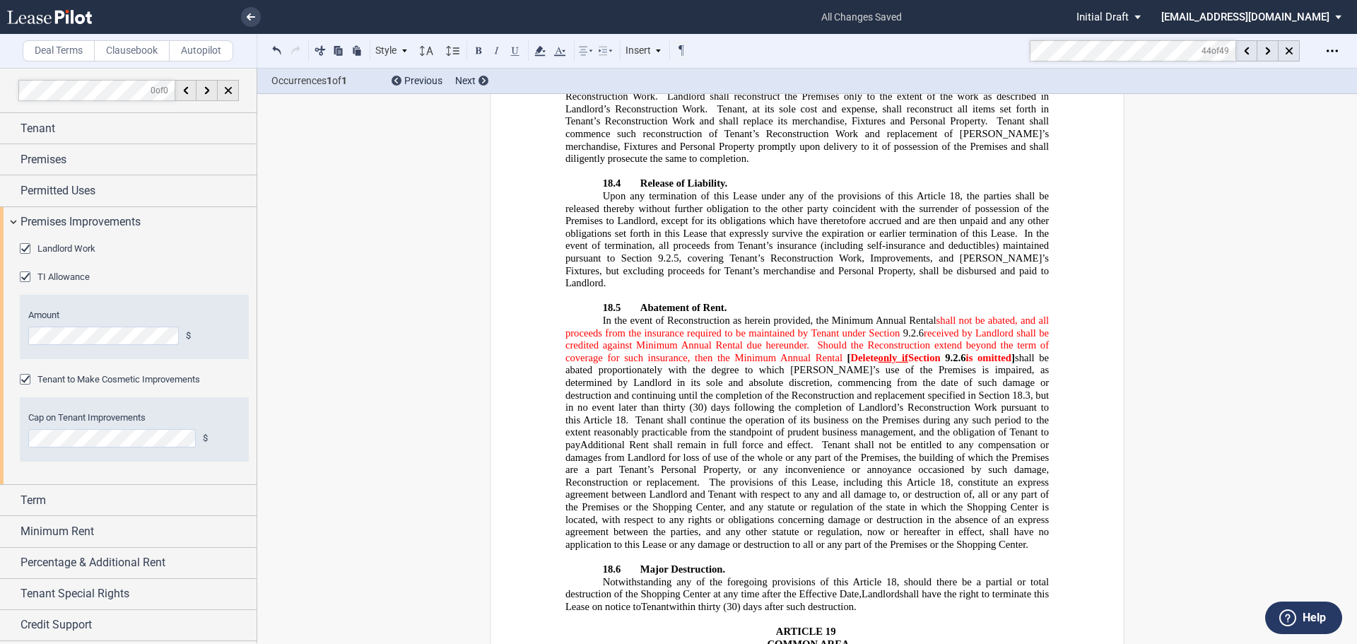
scroll to position [15152, 0]
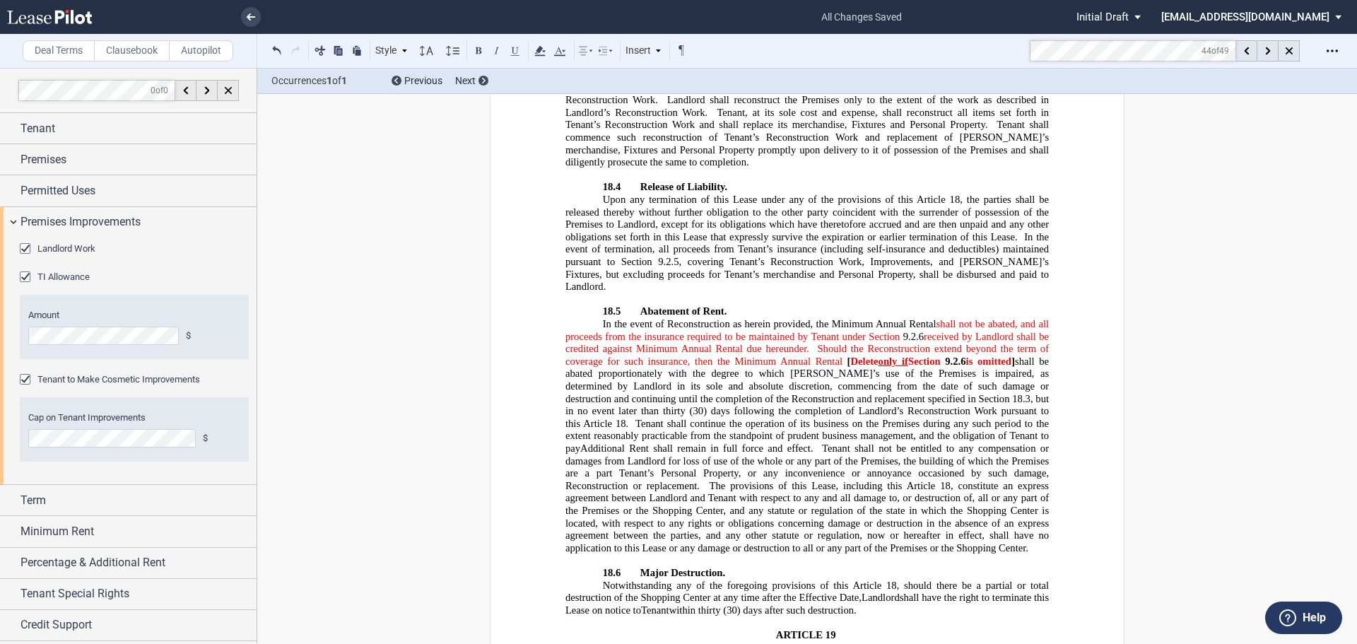
click at [759, 418] on span "Tenant shall continue the operation of its business on the Premises during any …" at bounding box center [809, 436] width 486 height 37
click at [964, 45] on md-toolbar "Deal Terms Clausebook Autopilot Style ARTICLE 1 1.1 Section (Article 1) 2.1 Sec…" at bounding box center [678, 51] width 1357 height 35
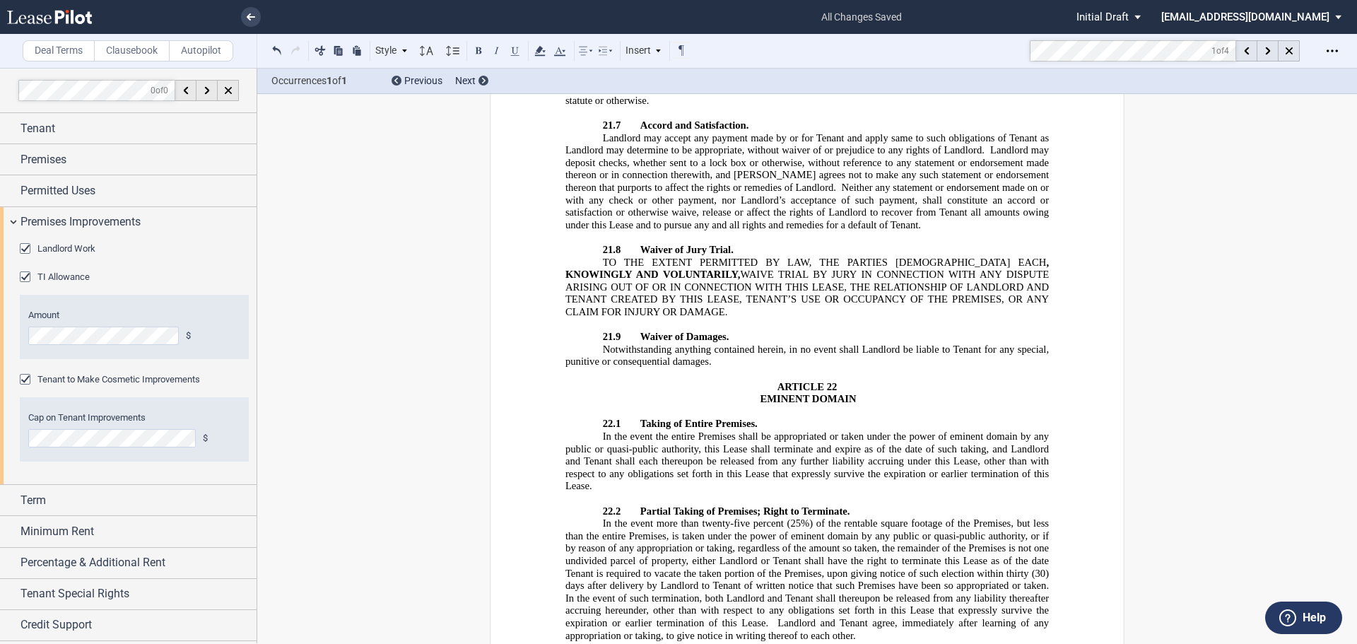
scroll to position [19954, 0]
